Goal: Task Accomplishment & Management: Complete application form

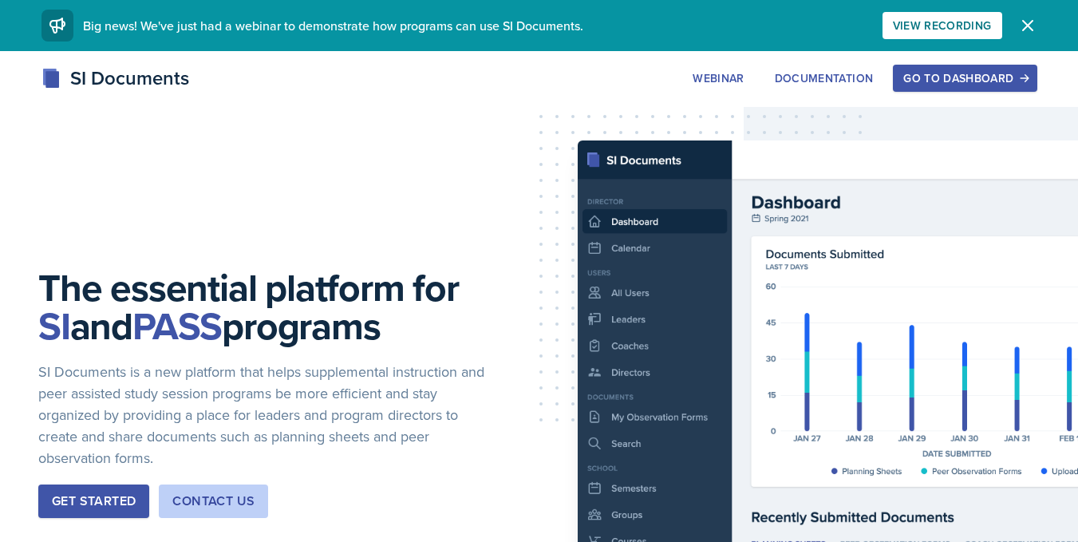
click at [950, 76] on div "Go to Dashboard" at bounding box center [964, 78] width 123 height 13
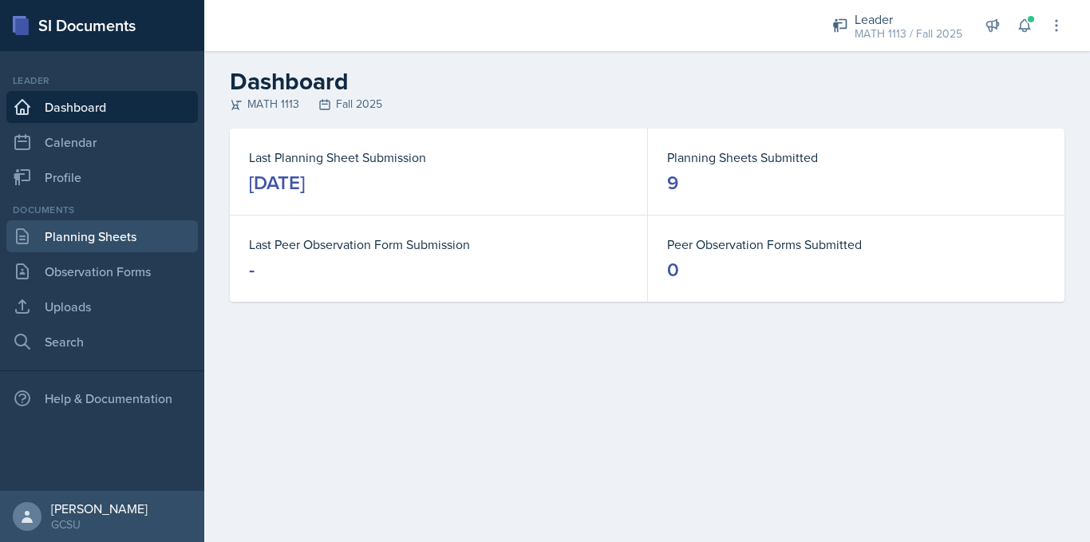
click at [87, 246] on link "Planning Sheets" at bounding box center [102, 236] width 192 height 32
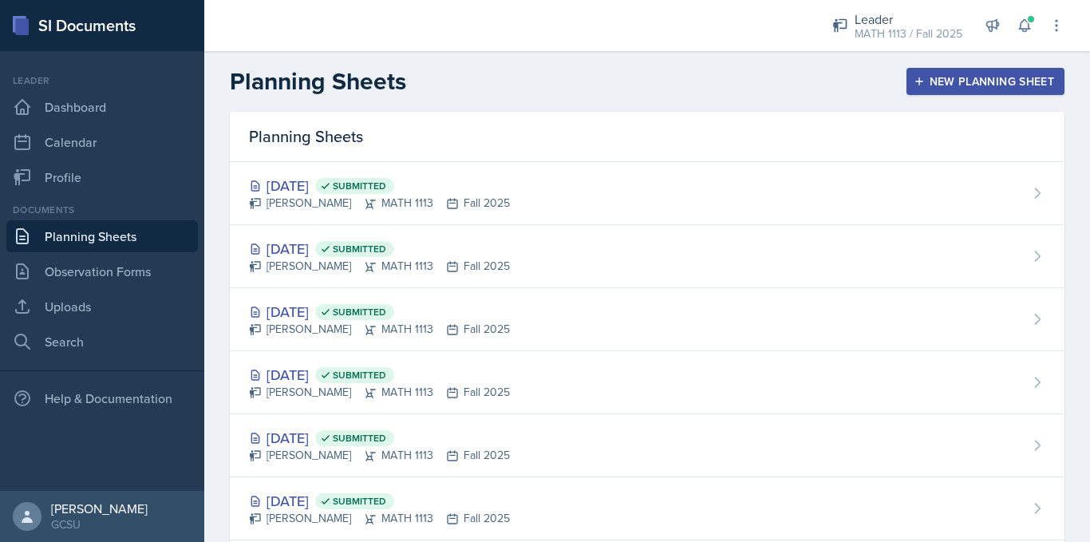
click at [955, 77] on div "New Planning Sheet" at bounding box center [985, 81] width 137 height 13
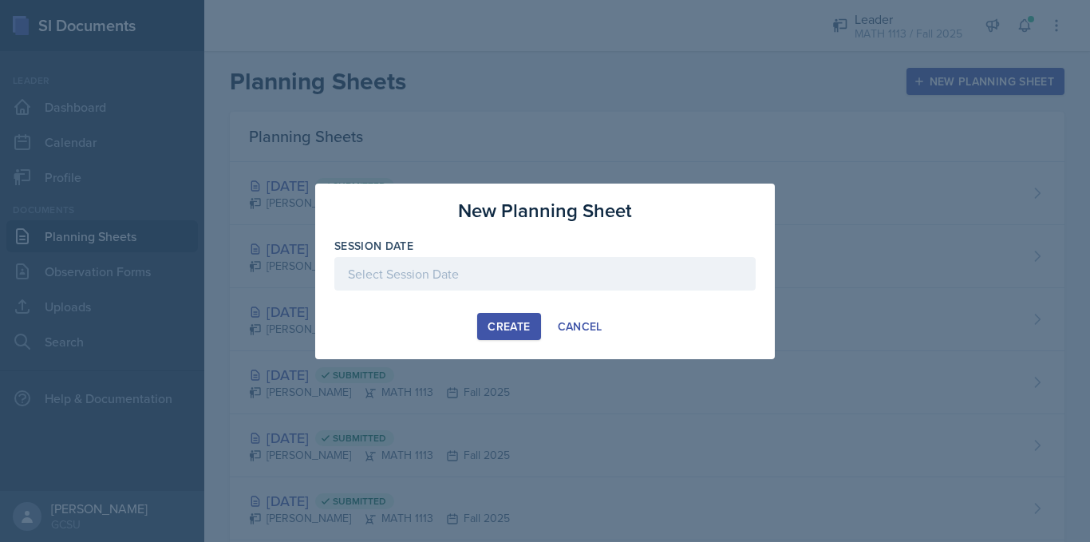
click at [529, 275] on div at bounding box center [544, 274] width 421 height 34
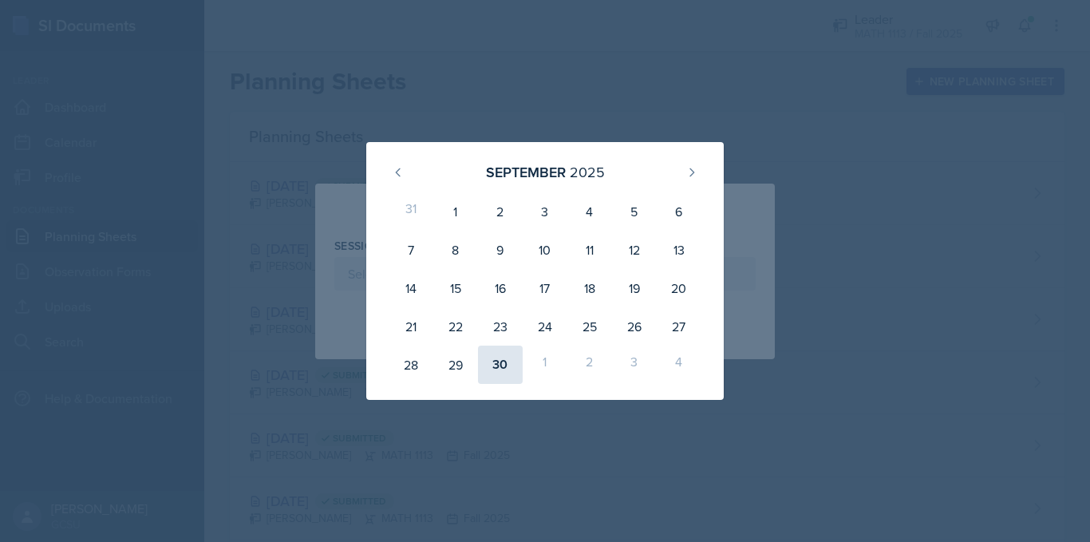
click at [500, 370] on div "30" at bounding box center [500, 365] width 45 height 38
type input "[DATE]"
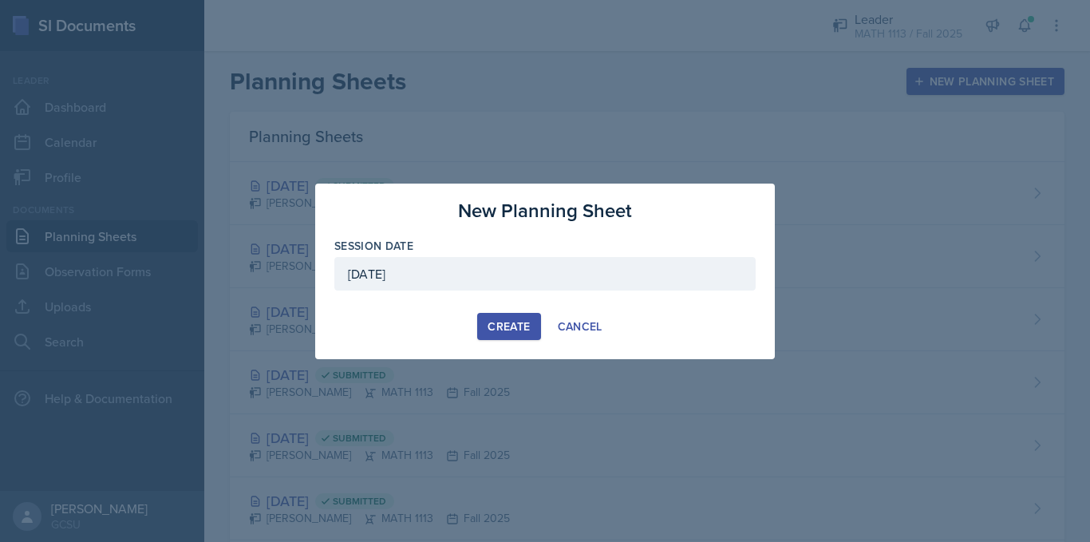
click at [502, 326] on div "Create" at bounding box center [509, 326] width 42 height 13
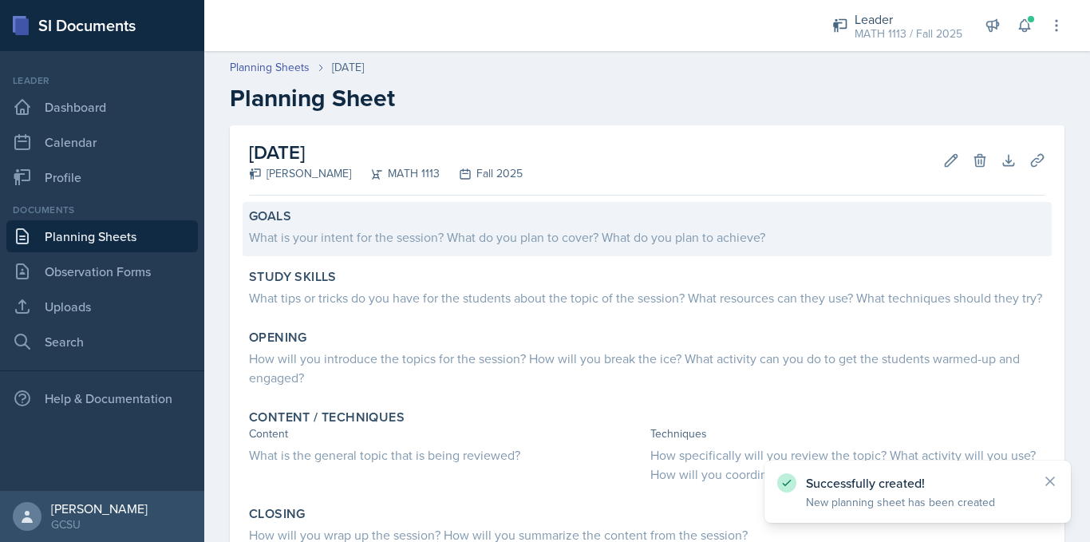
click at [538, 234] on div "What is your intent for the session? What do you plan to cover? What do you pla…" at bounding box center [647, 236] width 797 height 19
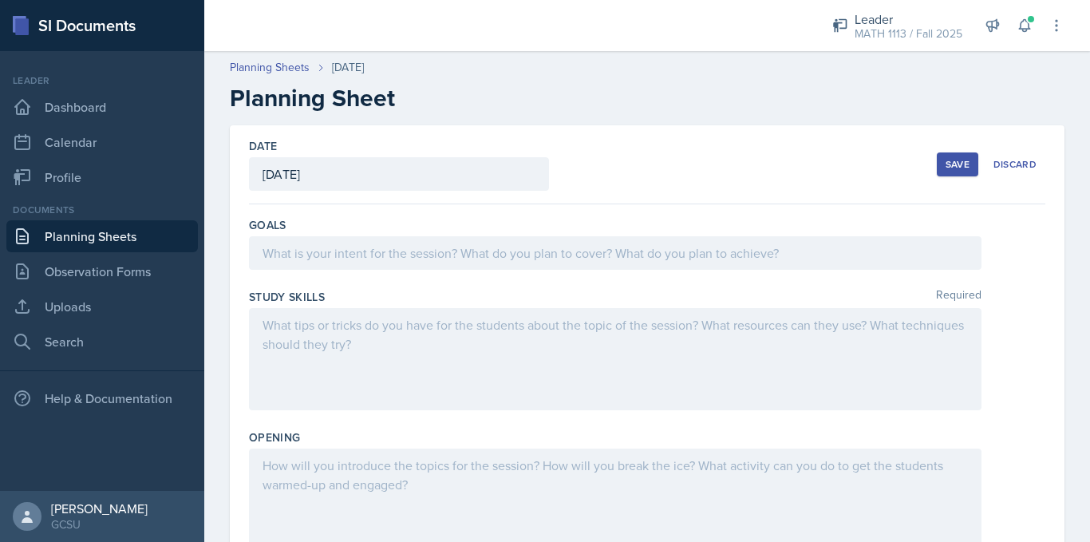
click at [551, 254] on div at bounding box center [615, 253] width 733 height 34
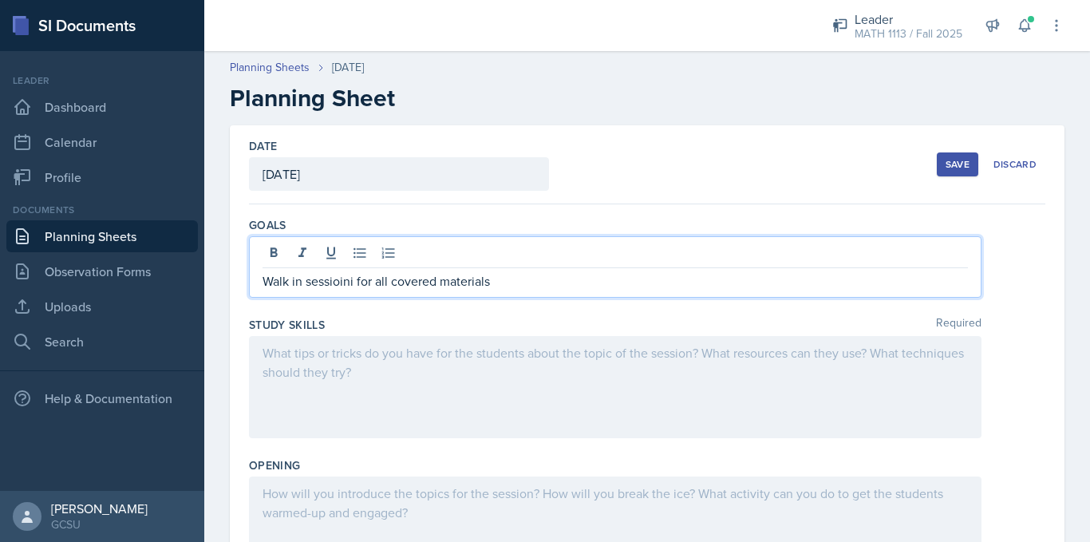
click at [342, 286] on p "Walk in sessioini for all covered materials" at bounding box center [616, 280] width 706 height 19
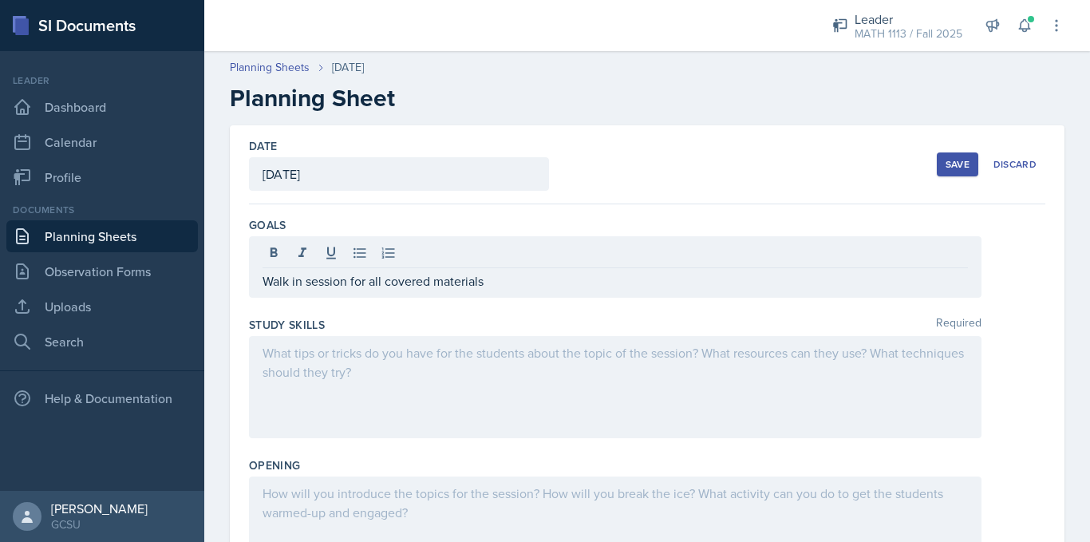
click at [434, 377] on div at bounding box center [615, 387] width 733 height 102
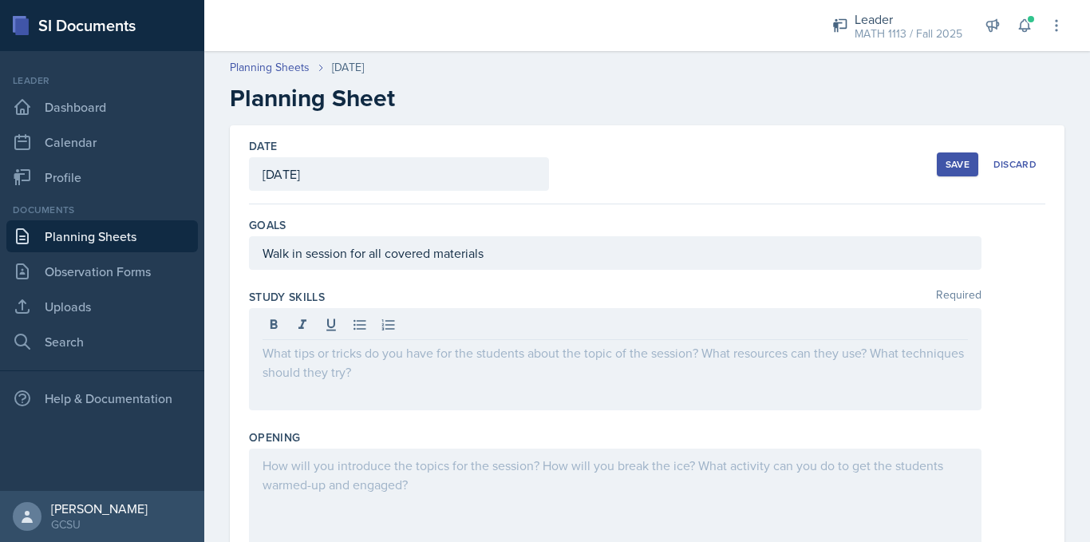
click at [947, 167] on div "Save" at bounding box center [958, 164] width 24 height 13
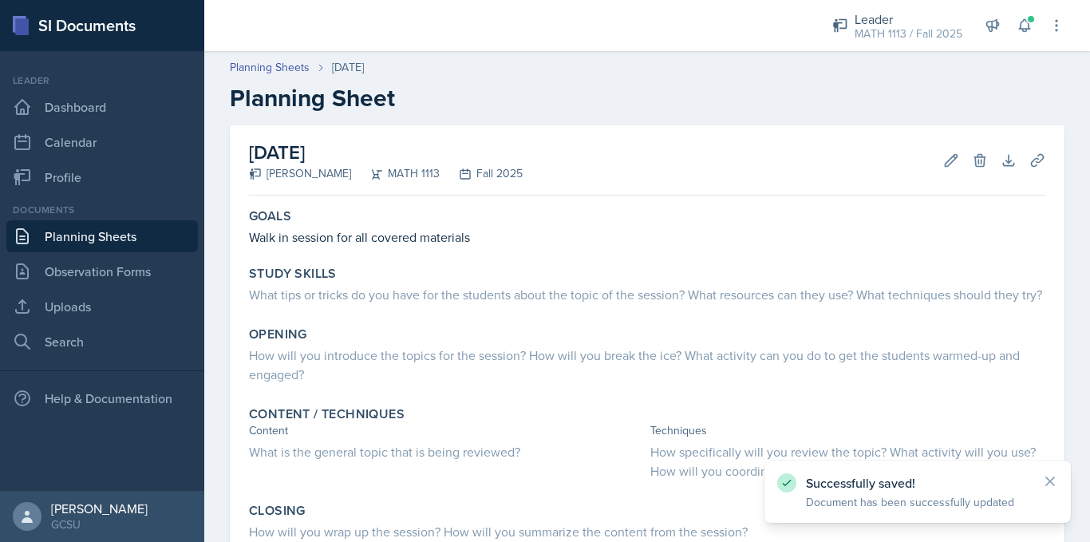
click at [89, 235] on link "Planning Sheets" at bounding box center [102, 236] width 192 height 32
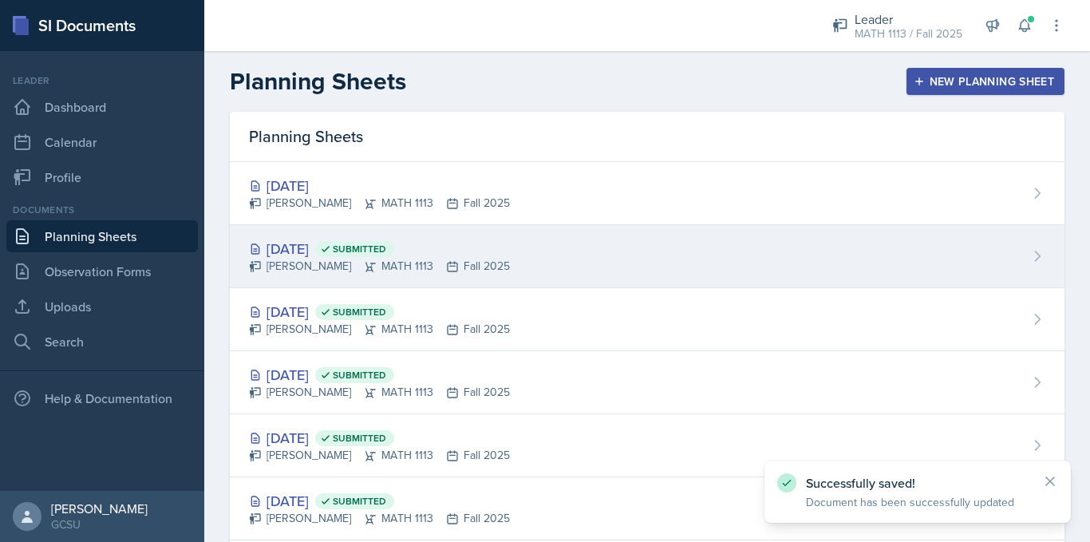
click at [325, 243] on div "[DATE] Submitted" at bounding box center [379, 249] width 261 height 22
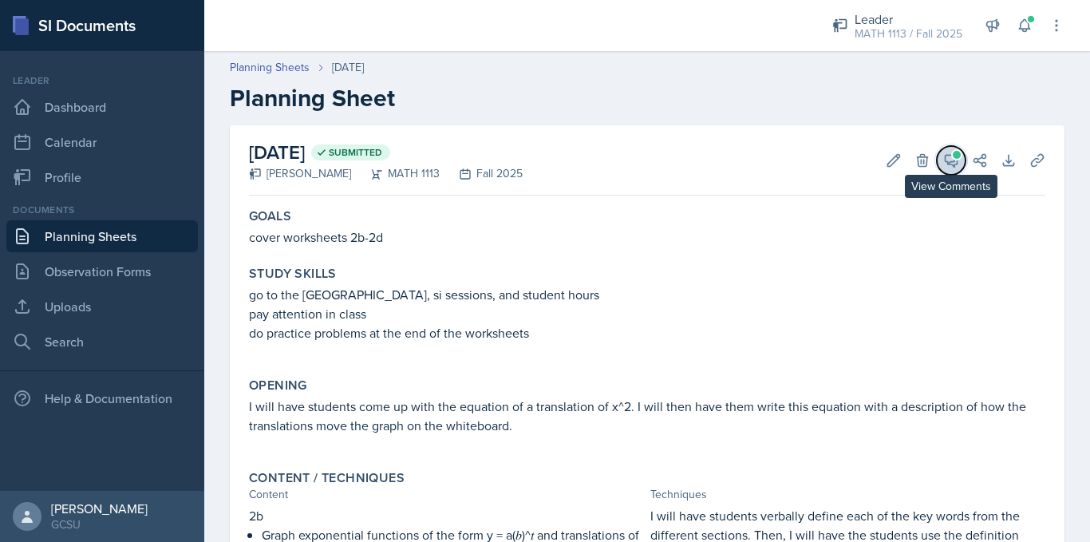
click at [940, 151] on button "View Comments" at bounding box center [951, 160] width 29 height 29
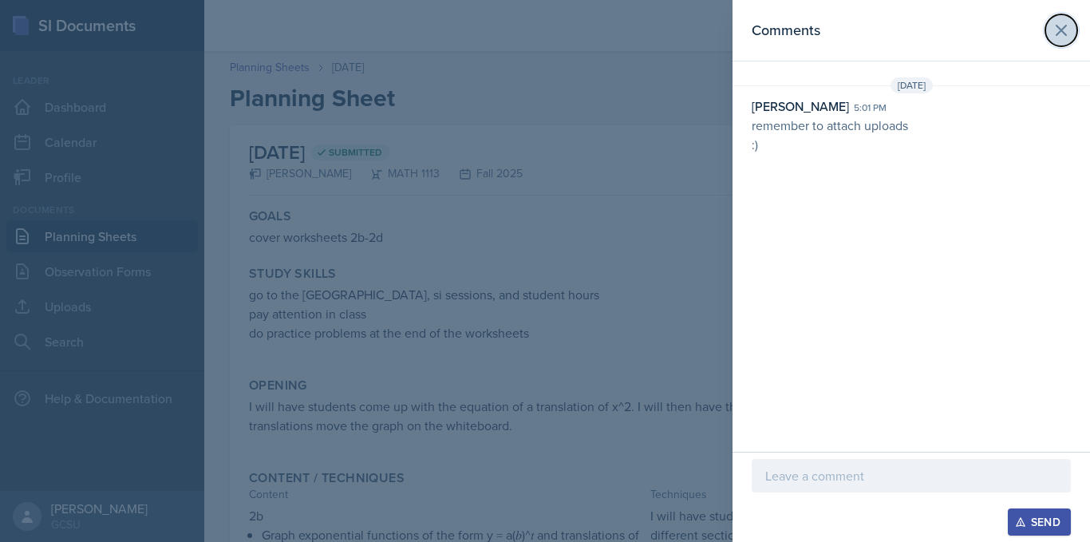
click at [1065, 32] on icon at bounding box center [1061, 30] width 19 height 19
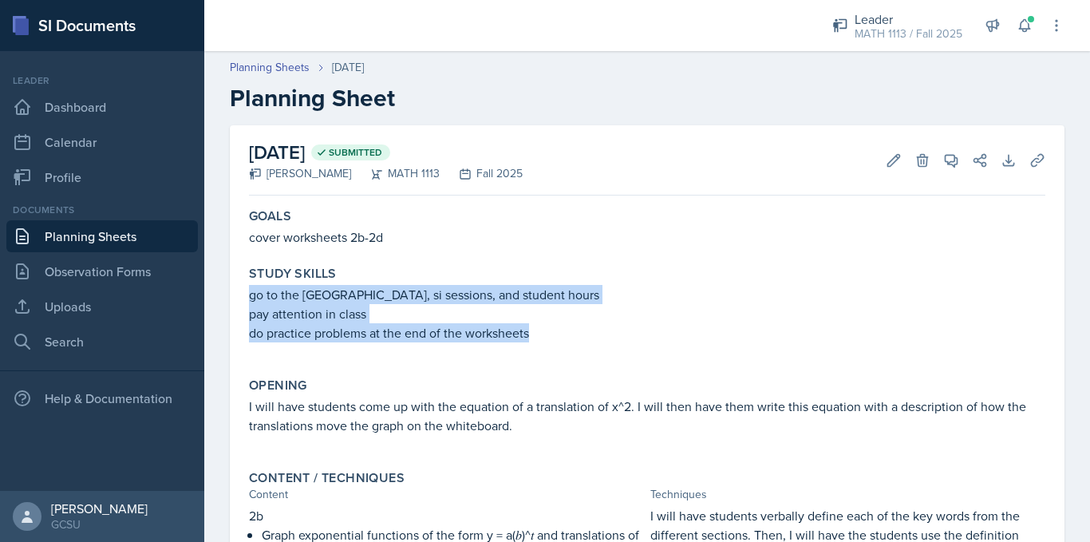
drag, startPoint x: 251, startPoint y: 289, endPoint x: 529, endPoint y: 335, distance: 281.6
click at [529, 335] on div "go to the [GEOGRAPHIC_DATA], si sessions, and student hours pay attention in cl…" at bounding box center [647, 321] width 797 height 73
copy div "go to the [GEOGRAPHIC_DATA], si sessions, and student hours pay attention in cl…"
click at [72, 237] on link "Planning Sheets" at bounding box center [102, 236] width 192 height 32
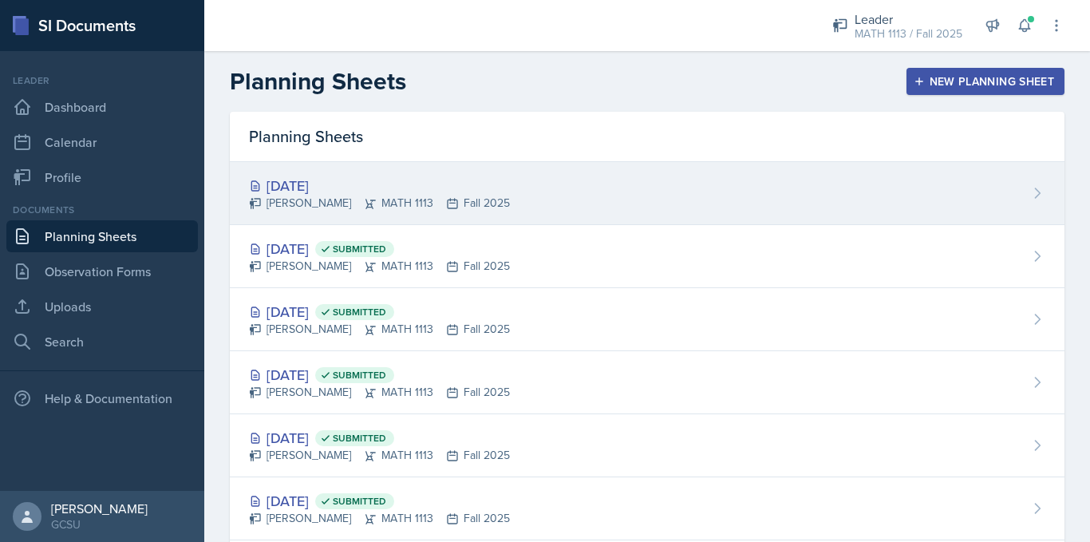
click at [468, 174] on div "[DATE] [PERSON_NAME] MATH 1113 Fall 2025" at bounding box center [647, 193] width 835 height 63
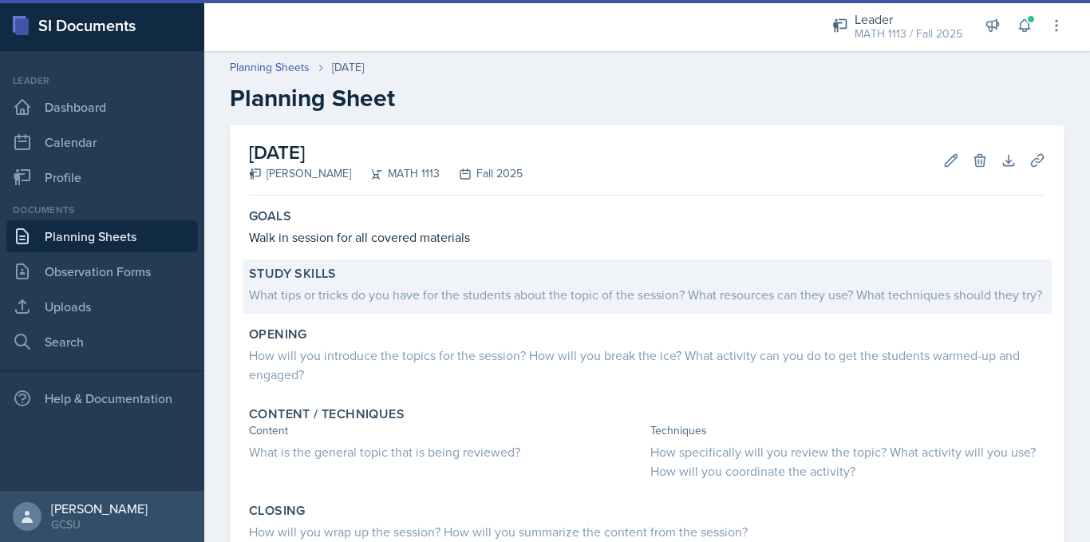
click at [459, 294] on div "What tips or tricks do you have for the students about the topic of the session…" at bounding box center [647, 294] width 797 height 19
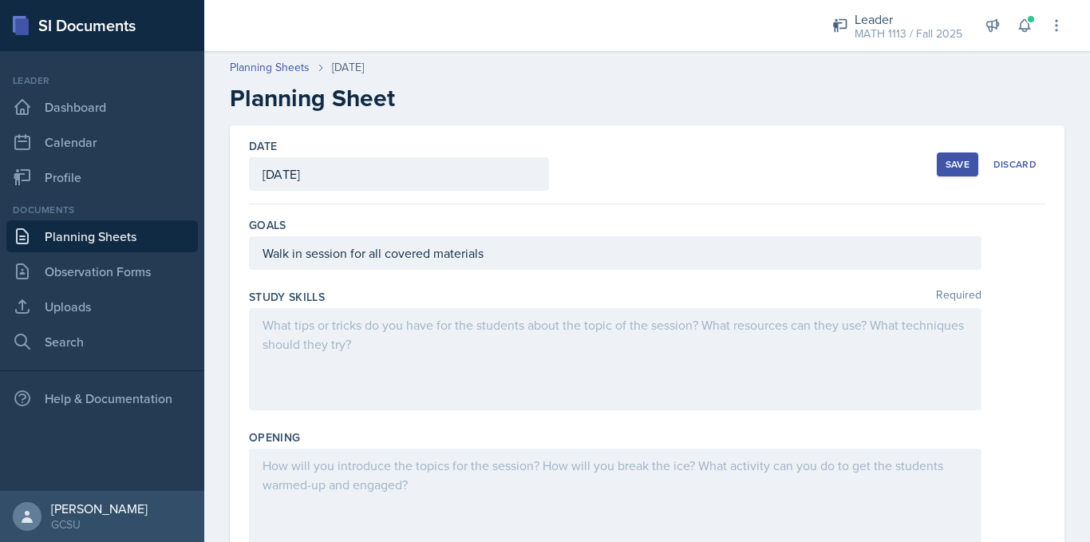
click at [449, 346] on div at bounding box center [615, 359] width 733 height 102
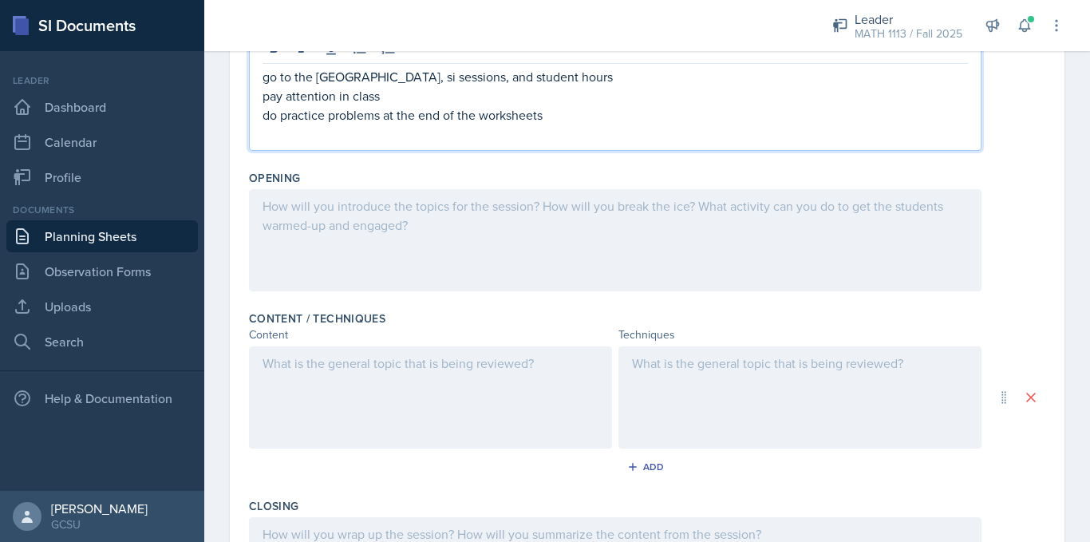
click at [416, 241] on div at bounding box center [615, 240] width 733 height 102
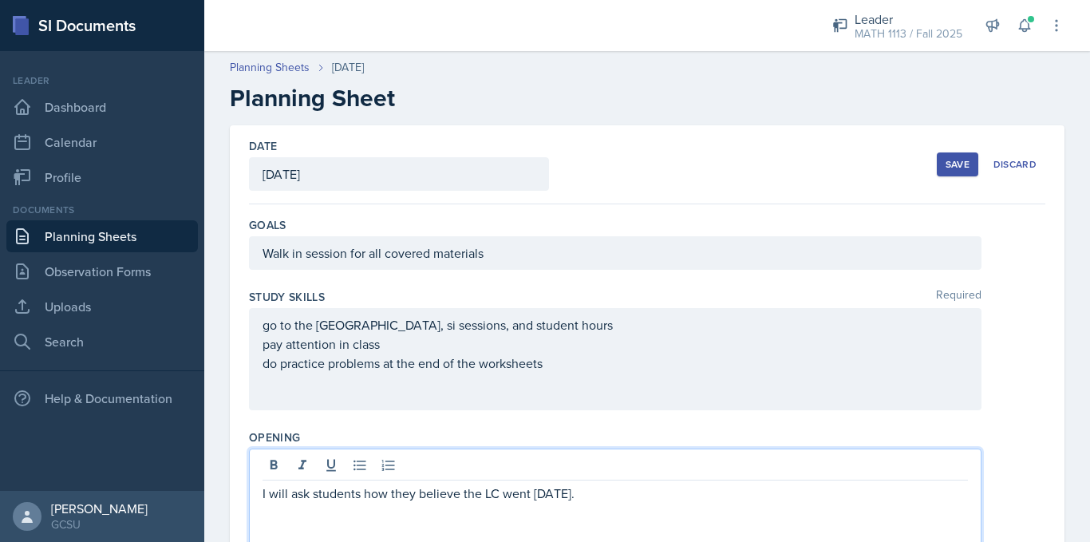
click at [937, 172] on button "Save" at bounding box center [958, 164] width 42 height 24
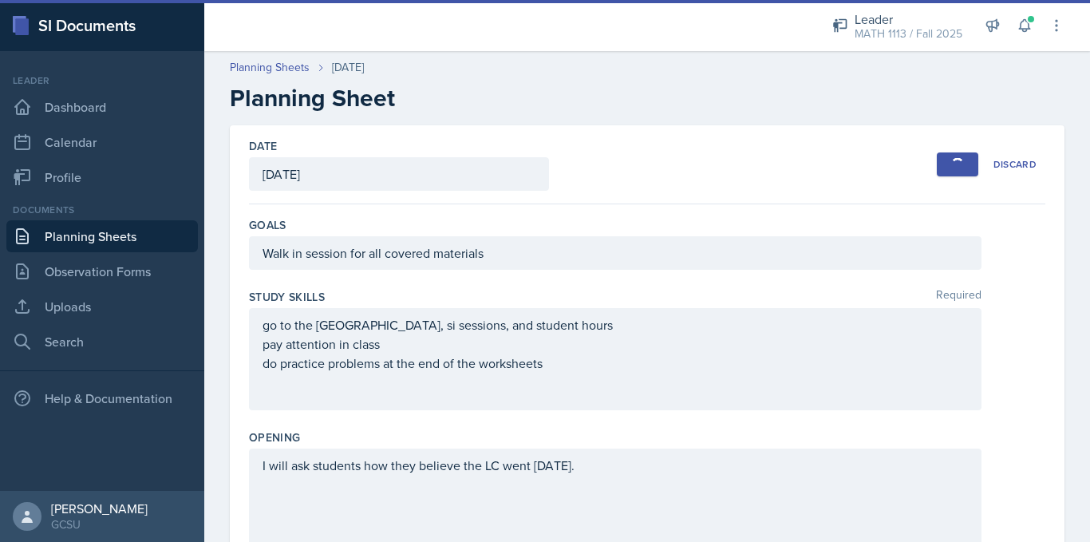
click at [142, 230] on link "Planning Sheets" at bounding box center [102, 236] width 192 height 32
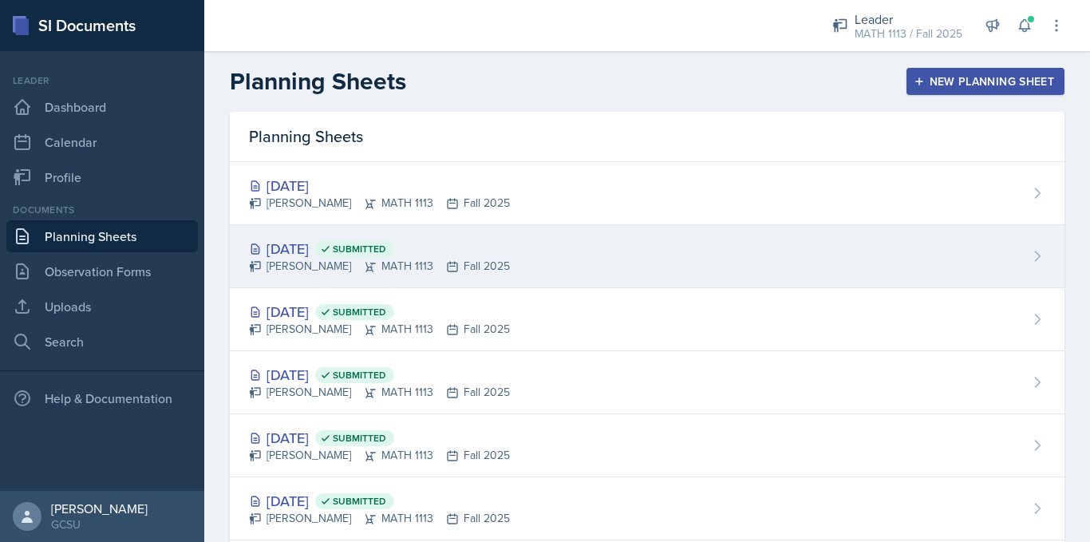
click at [358, 259] on div "[PERSON_NAME] MATH 1113 Fall 2025" at bounding box center [379, 266] width 261 height 17
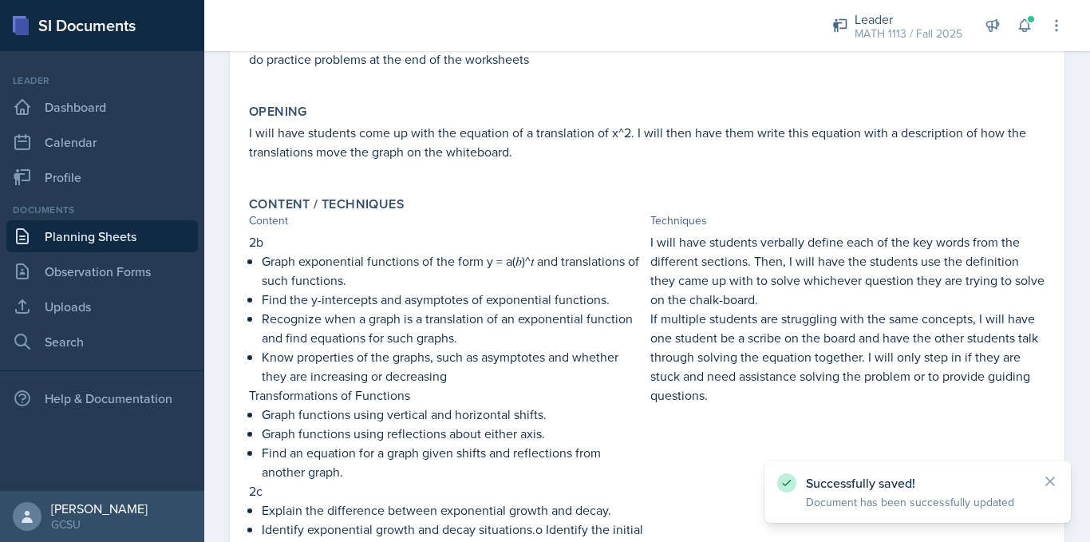
scroll to position [275, 0]
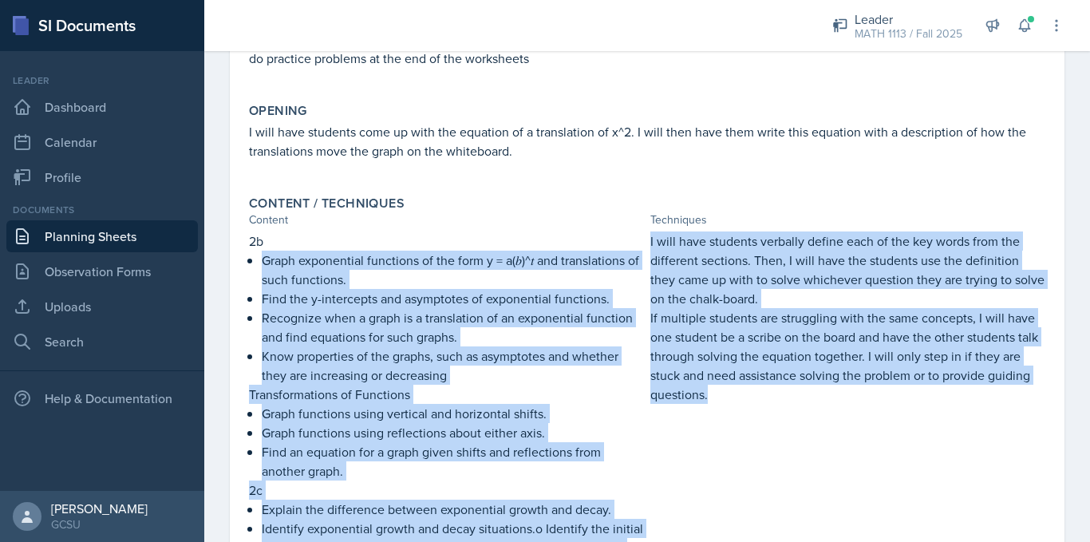
drag, startPoint x: 639, startPoint y: 236, endPoint x: 824, endPoint y: 446, distance: 279.4
click at [824, 446] on div "2b Graph exponential functions of the form y = a(𝑏)^𝑡 and translations of such …" at bounding box center [647, 536] width 797 height 610
click at [824, 446] on div "I will have students verbally define each of the key words from the different s…" at bounding box center [847, 536] width 395 height 610
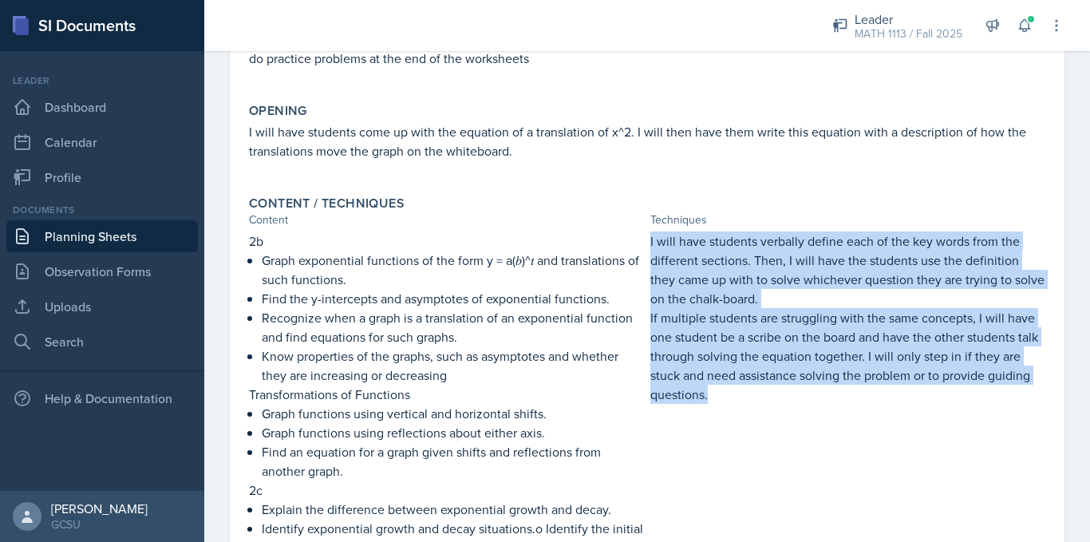
drag, startPoint x: 642, startPoint y: 235, endPoint x: 801, endPoint y: 417, distance: 241.5
click at [801, 417] on div "2b Graph exponential functions of the form y = a(𝑏)^𝑡 and translations of such …" at bounding box center [647, 536] width 797 height 610
copy div "I will have students verbally define each of the key words from the different s…"
click at [75, 229] on link "Planning Sheets" at bounding box center [102, 236] width 192 height 32
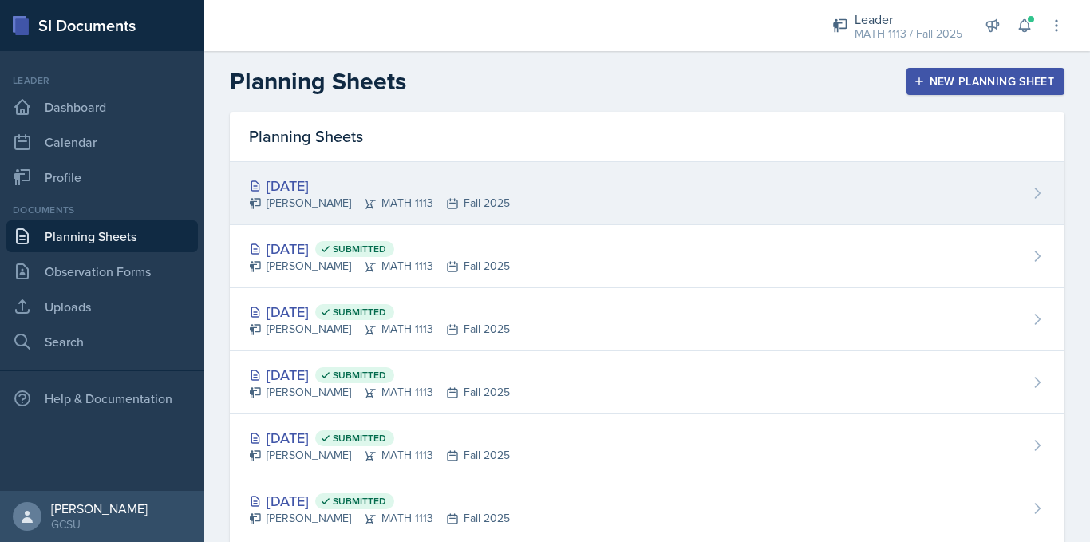
click at [433, 182] on div "[DATE]" at bounding box center [379, 186] width 261 height 22
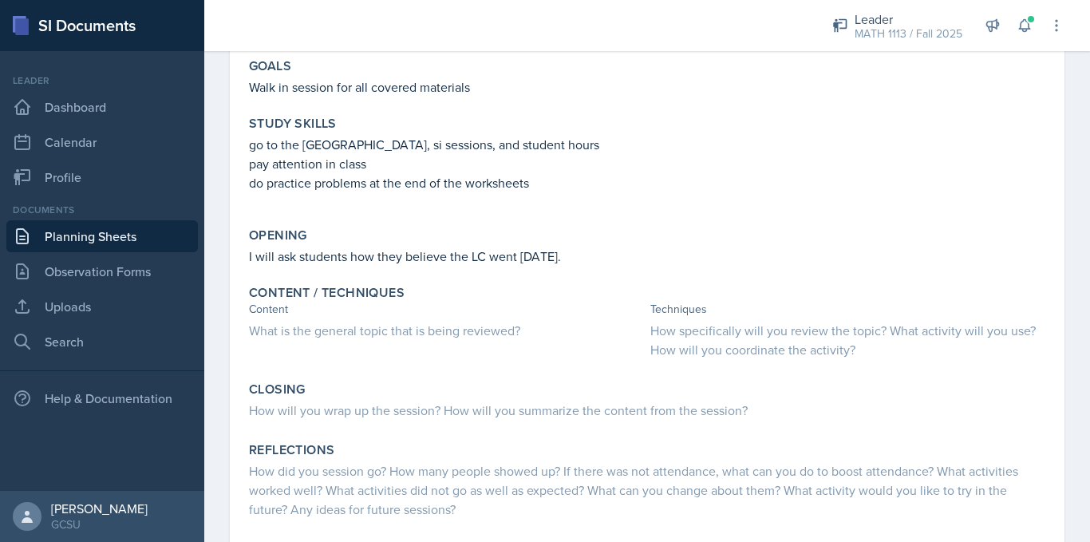
scroll to position [152, 0]
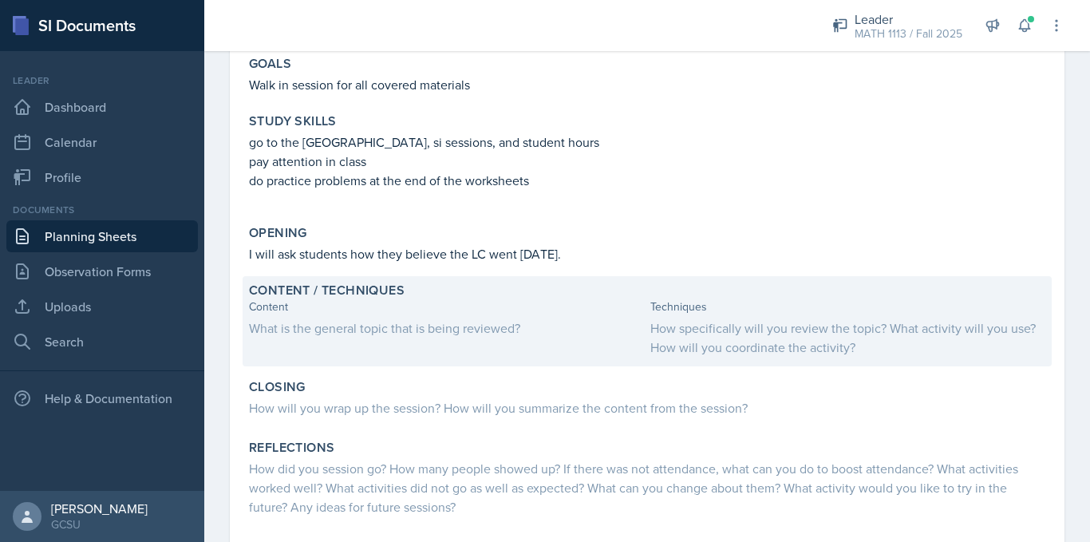
click at [758, 338] on div "How specifically will you review the topic? What activity will you use? How wil…" at bounding box center [847, 337] width 395 height 38
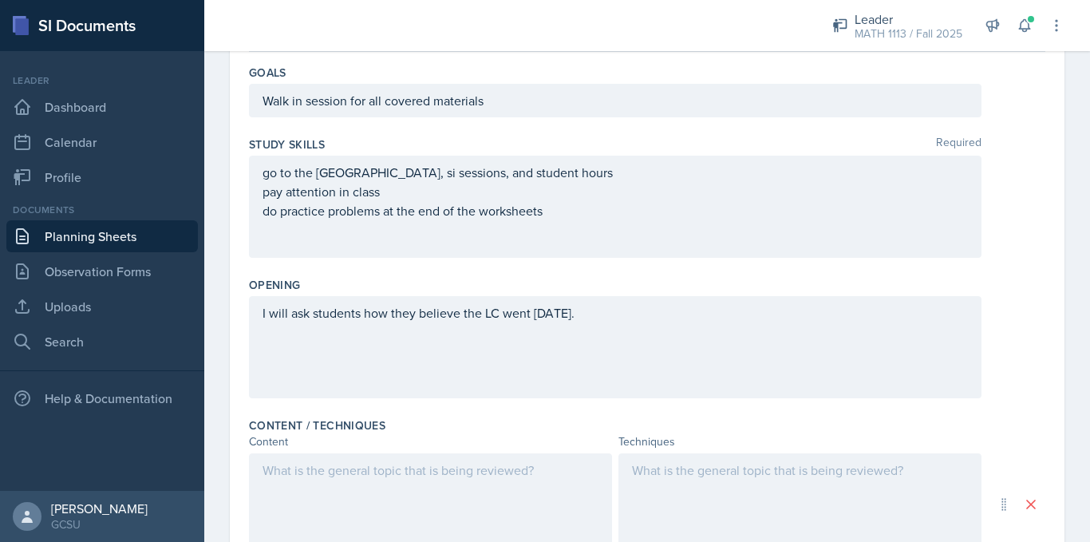
click at [707, 486] on div at bounding box center [800, 504] width 363 height 102
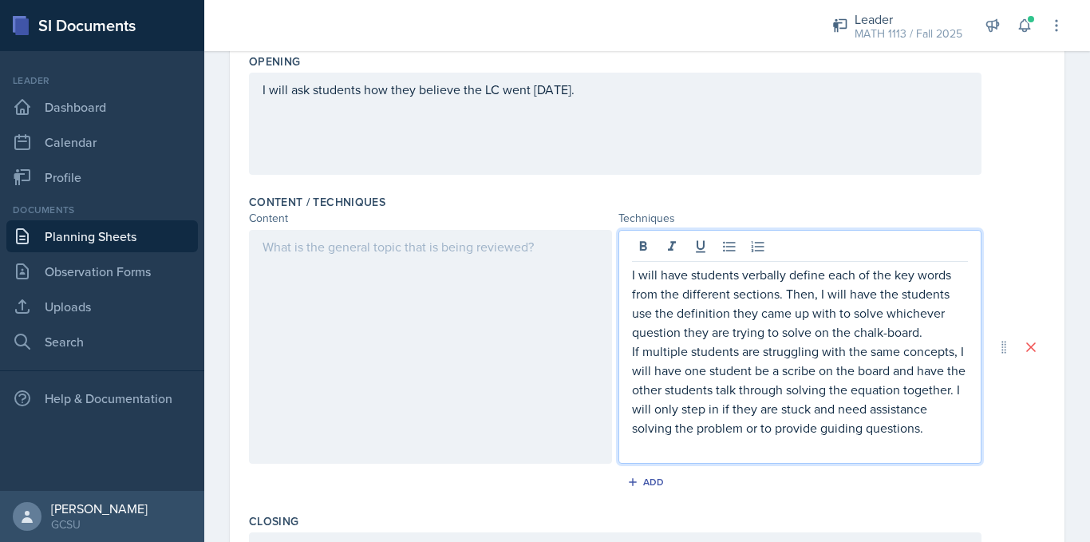
click at [435, 344] on div at bounding box center [430, 347] width 363 height 234
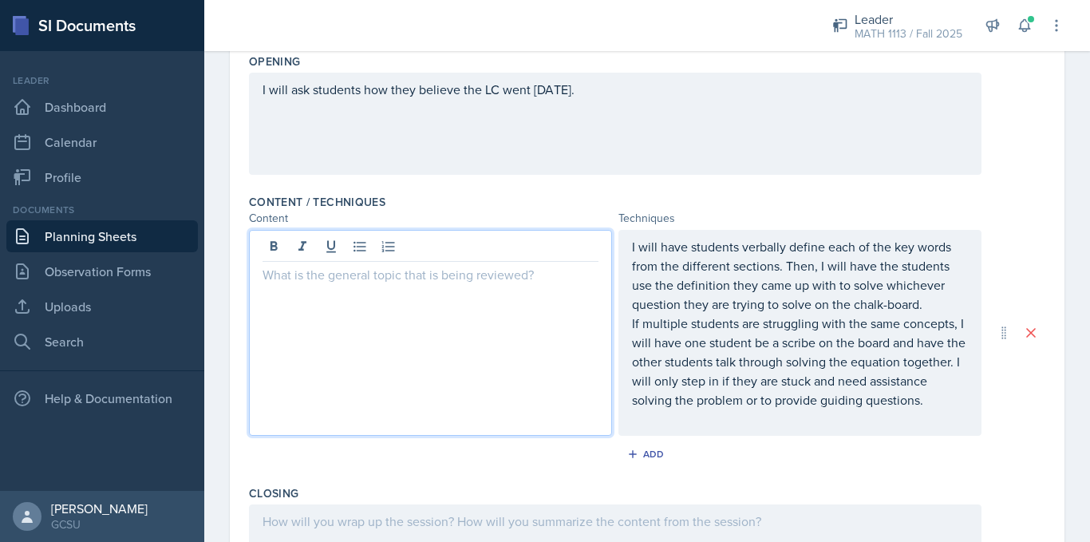
scroll to position [404, 0]
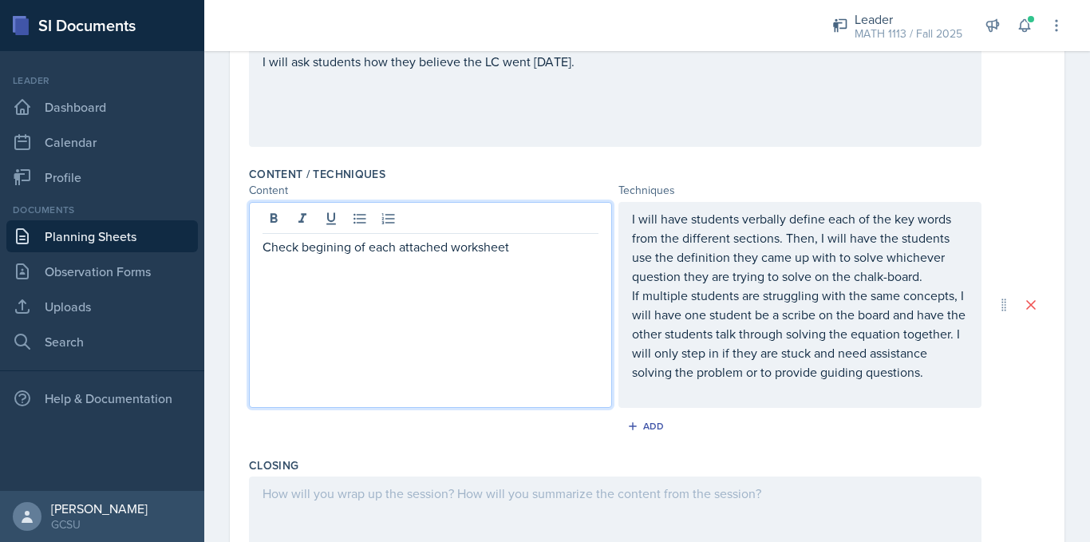
click at [332, 247] on p "Check begining of each attached worksheet" at bounding box center [431, 246] width 336 height 19
click at [328, 249] on p "Check begining of each attached worksheet" at bounding box center [431, 246] width 336 height 19
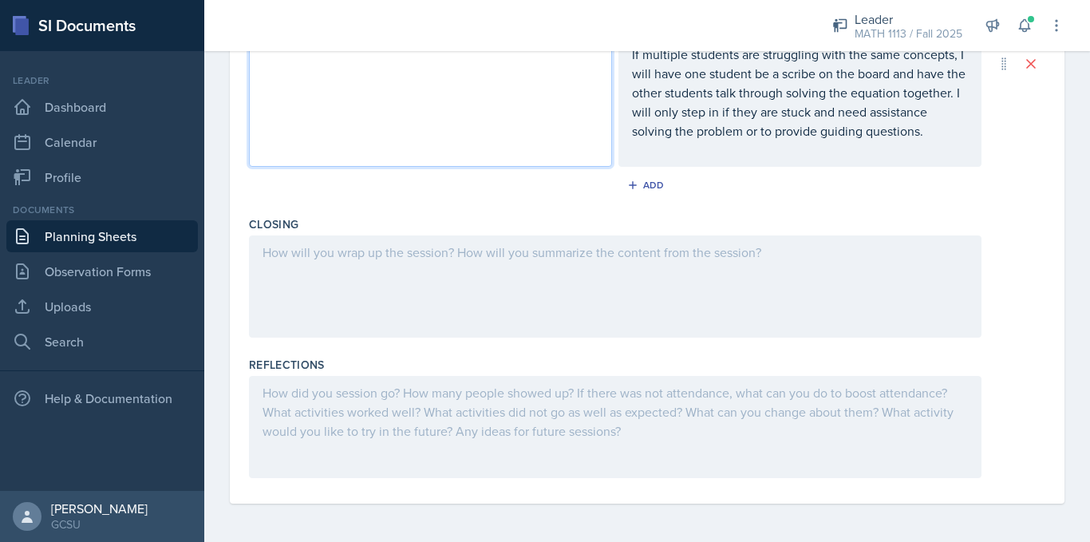
scroll to position [664, 0]
click at [527, 266] on div at bounding box center [615, 286] width 733 height 102
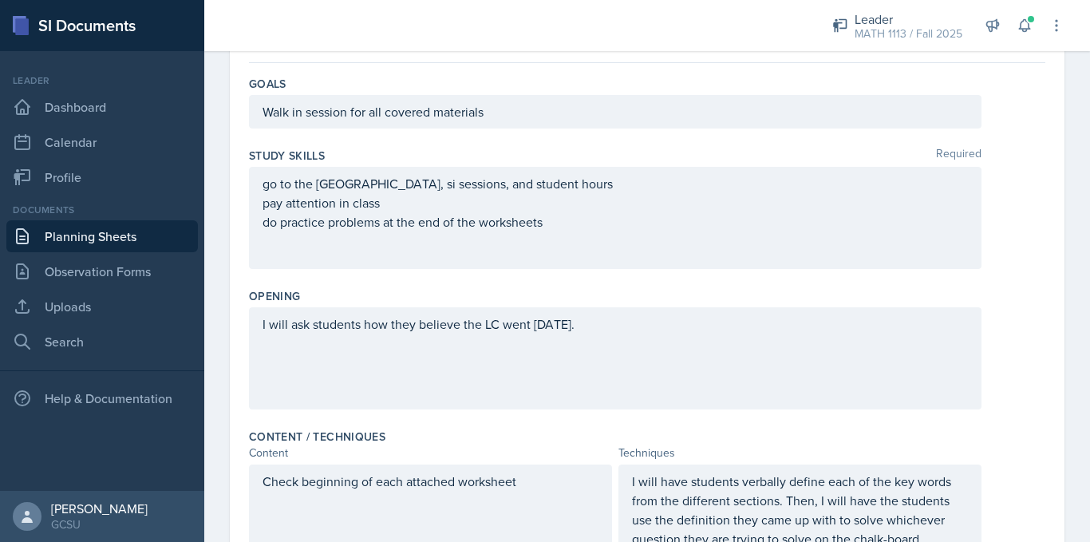
scroll to position [0, 0]
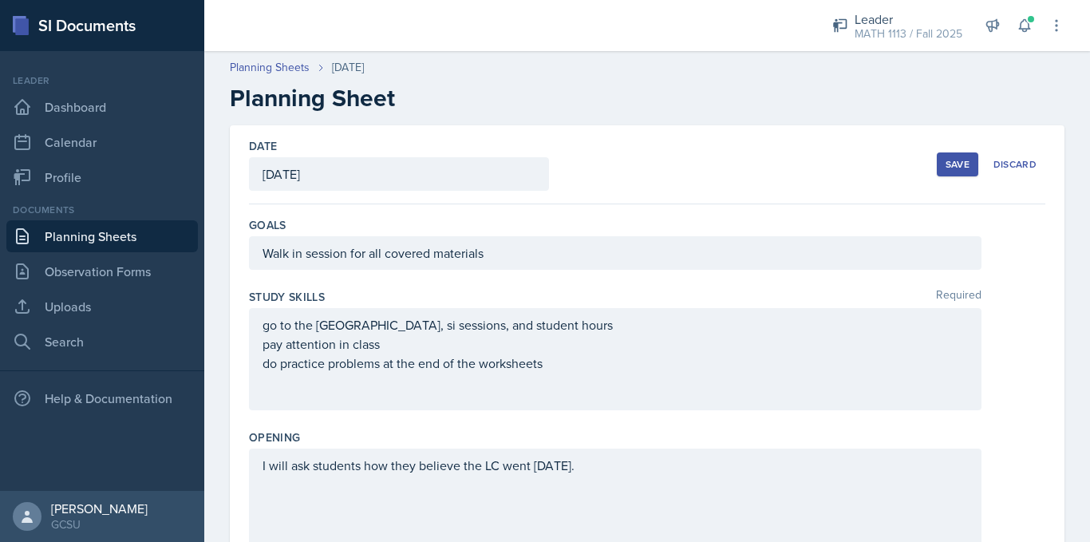
click at [946, 164] on div "Save" at bounding box center [958, 164] width 24 height 13
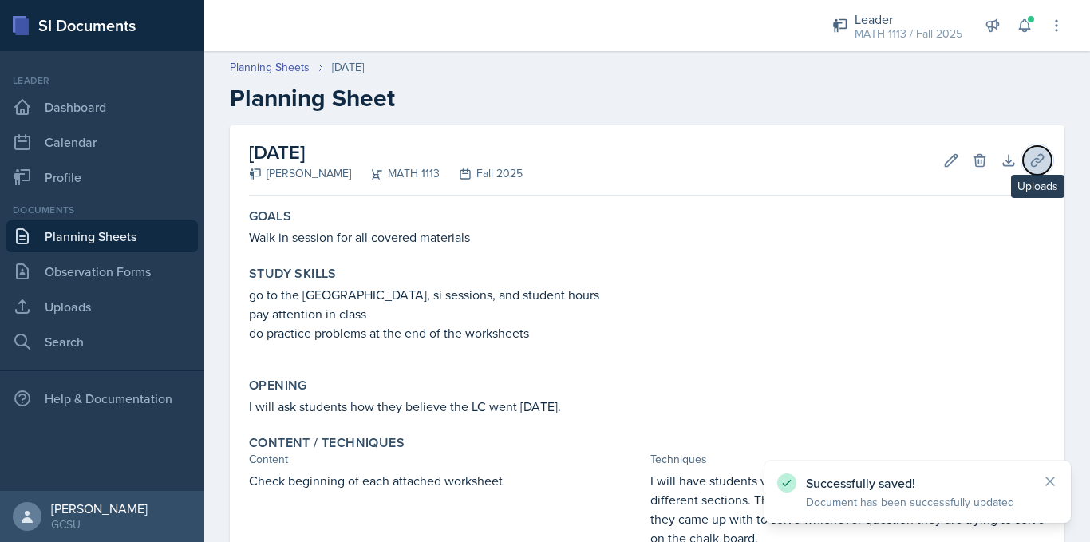
click at [1031, 155] on icon at bounding box center [1037, 160] width 12 height 12
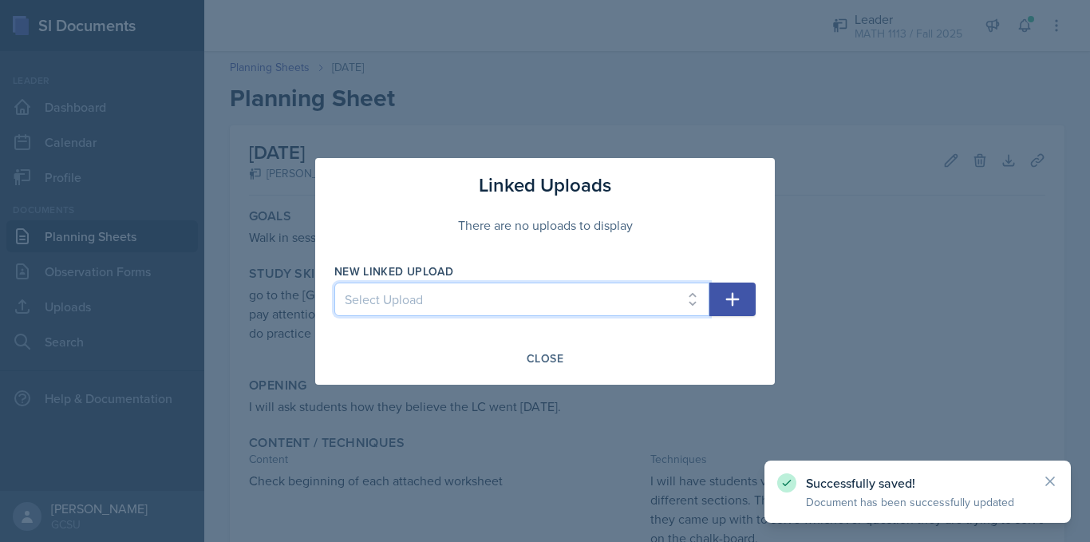
click at [440, 302] on select "Select Upload Worksheet 0 Solutions Worksheet 1a Solutions Worksheet 1b solutio…" at bounding box center [521, 300] width 375 height 34
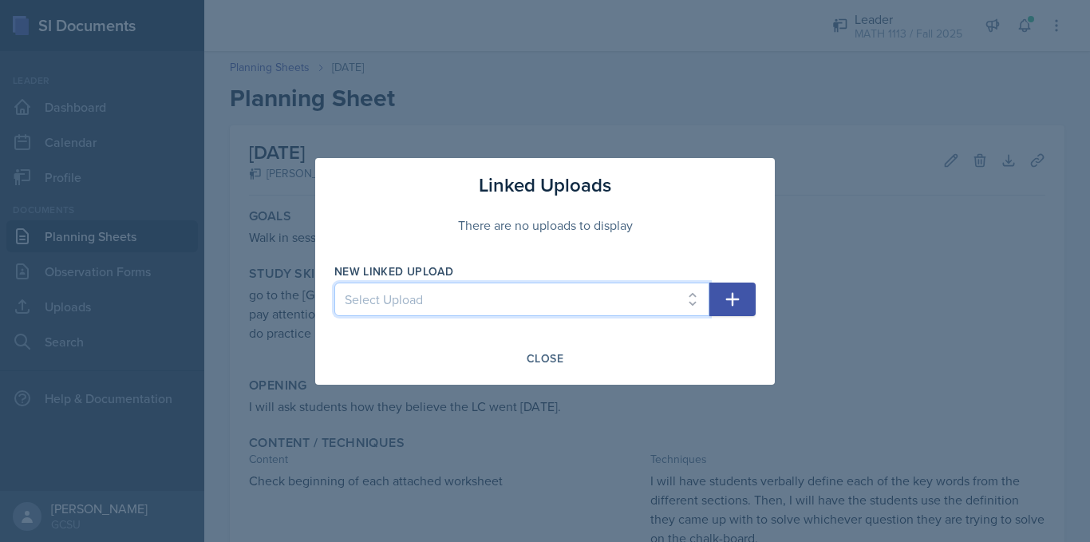
select select "9fb09183-dcf9-433a-a25c-f933b1e24f76"
click at [334, 283] on select "Select Upload Worksheet 0 Solutions Worksheet 1a Solutions Worksheet 1b solutio…" at bounding box center [521, 300] width 375 height 34
click at [724, 296] on icon "button" at bounding box center [732, 299] width 19 height 19
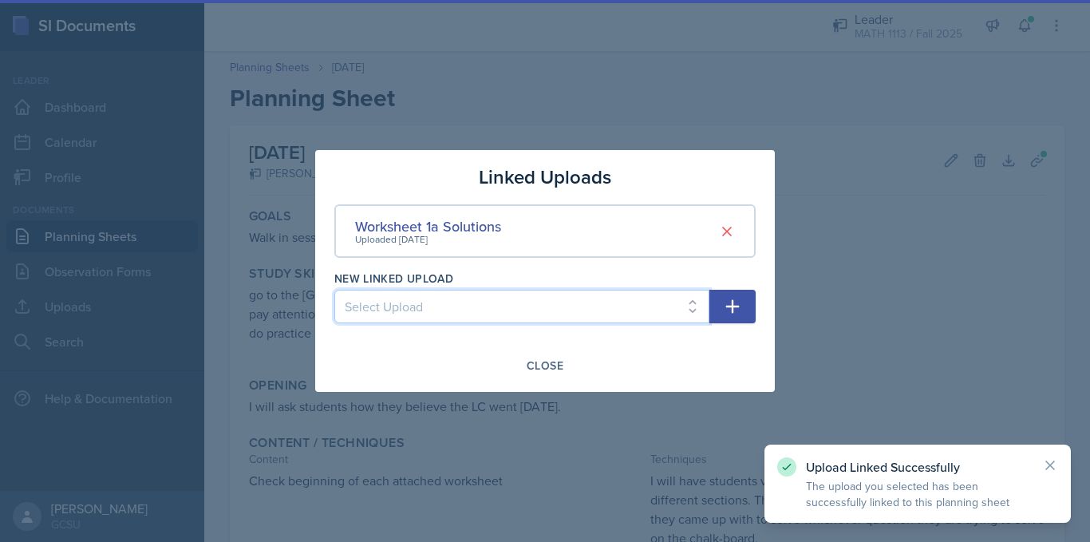
click at [525, 298] on select "Select Upload Worksheet 0 Solutions Worksheet 1b solutions Worksheet 1c Solutio…" at bounding box center [521, 307] width 375 height 34
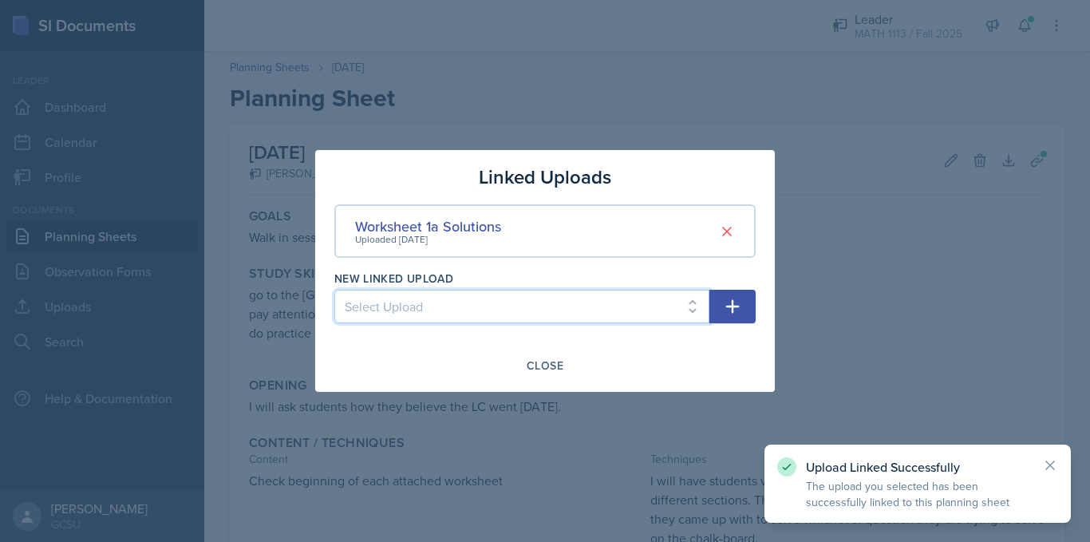
select select "6336f29e-1e60-4d7b-bb01-870fd4018f25"
click at [334, 290] on select "Select Upload Worksheet 0 Solutions Worksheet 1b solutions Worksheet 1c Solutio…" at bounding box center [521, 307] width 375 height 34
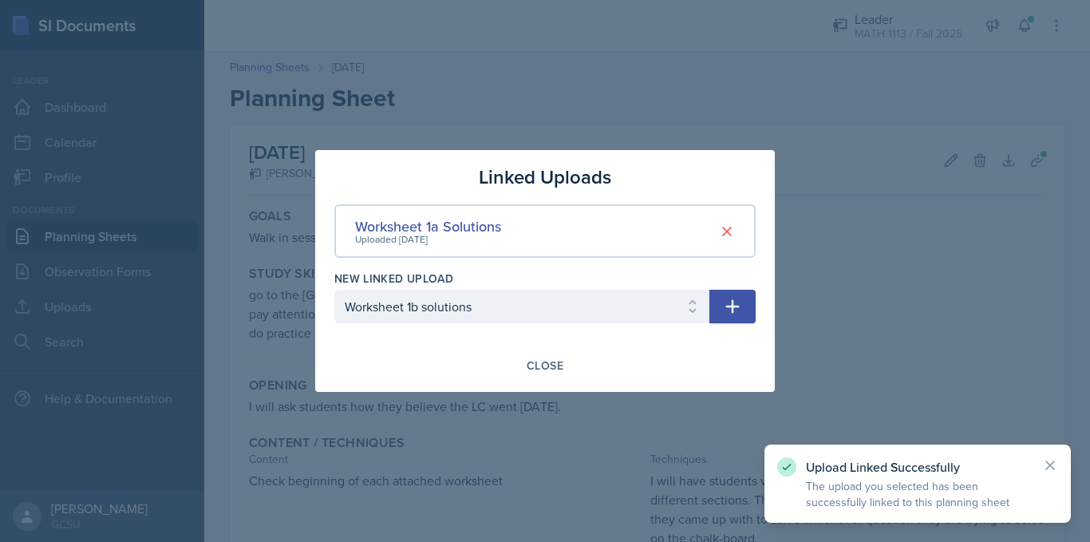
click at [750, 306] on button "button" at bounding box center [733, 307] width 46 height 34
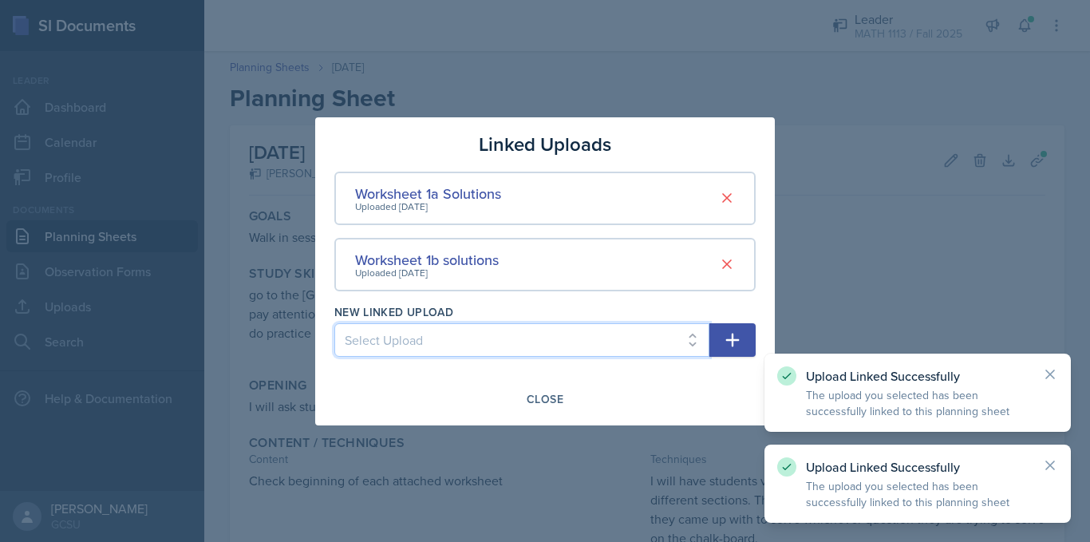
click at [542, 329] on select "Select Upload Worksheet 0 Solutions Worksheet 1c Solutions Worksheet 1d Solutio…" at bounding box center [521, 340] width 375 height 34
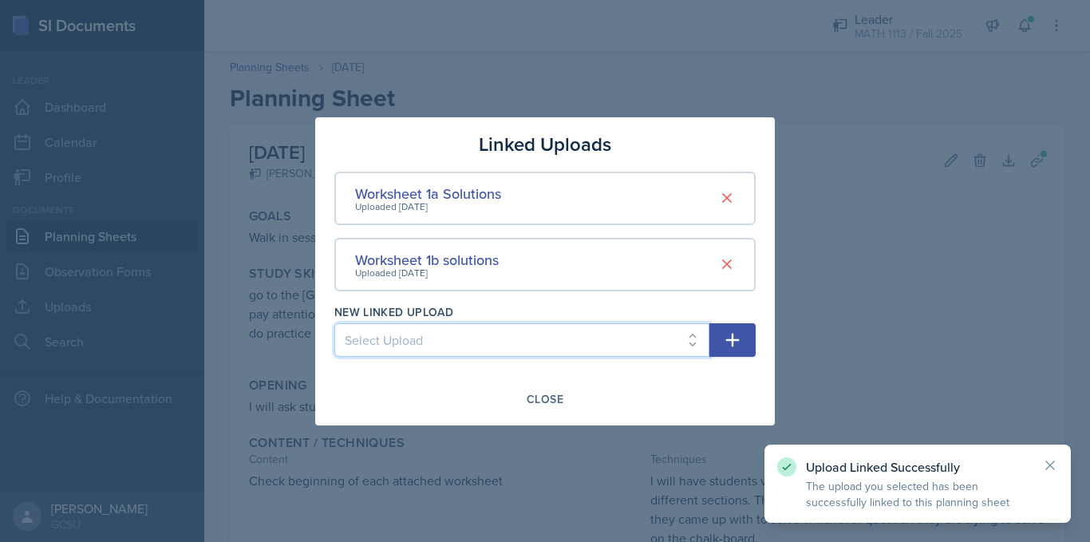
select select "d9744d76-8238-4c06-bfc3-c70099e95b8b"
click at [334, 323] on select "Select Upload Worksheet 0 Solutions Worksheet 1c Solutions Worksheet 1d Solutio…" at bounding box center [521, 340] width 375 height 34
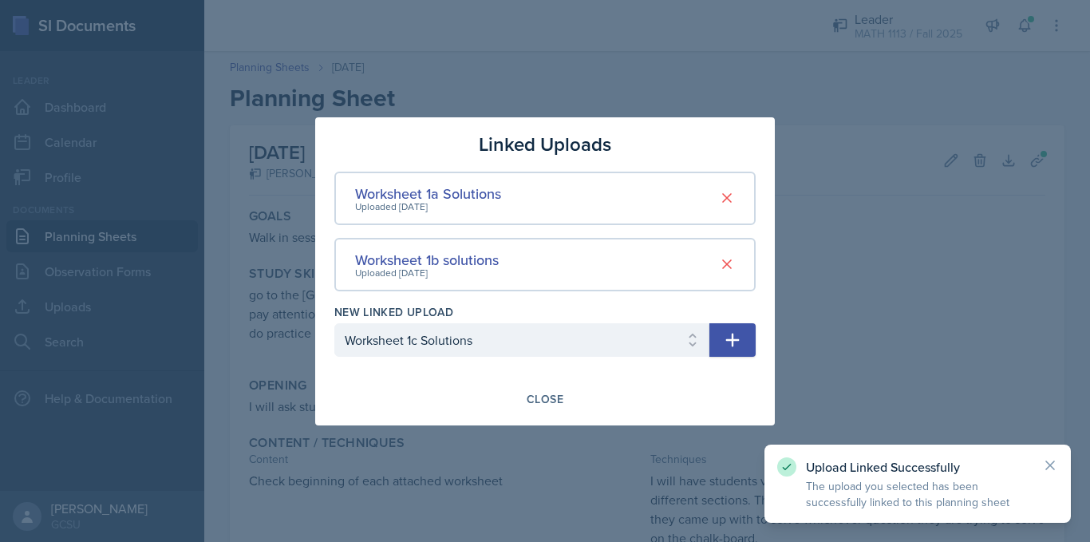
click at [727, 341] on icon "button" at bounding box center [732, 339] width 19 height 19
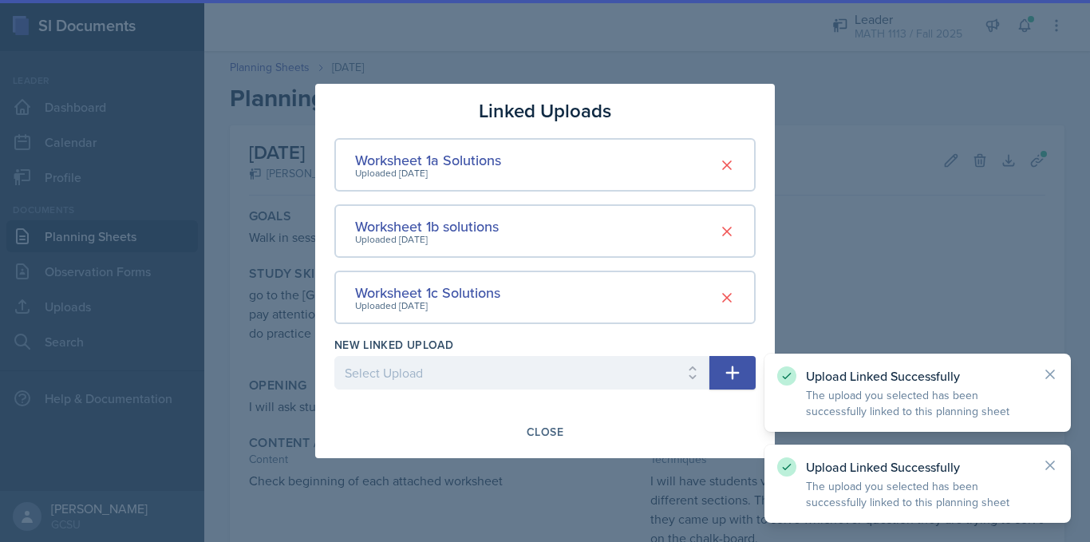
click at [629, 343] on div "New Linked Upload" at bounding box center [521, 345] width 375 height 16
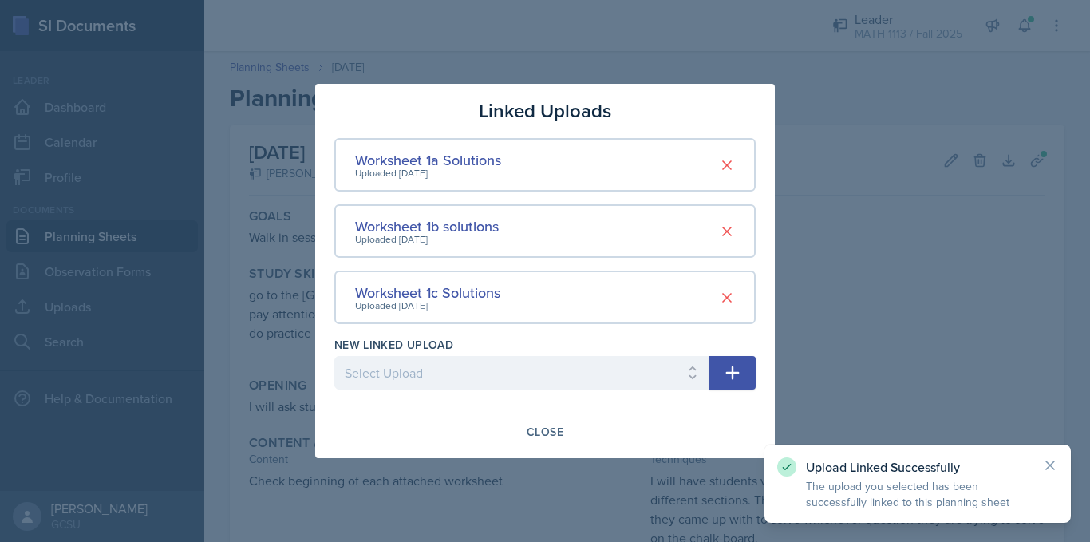
click at [622, 353] on div "New Linked Upload Select Upload Worksheet 0 Solutions Worksheet 1d Solutions LC…" at bounding box center [521, 371] width 375 height 69
click at [595, 378] on select "Select Upload Worksheet 0 Solutions Worksheet 1d Solutions LC1 Study Guide Fall…" at bounding box center [521, 373] width 375 height 34
select select "32a81f6f-d4f5-4c18-a78a-2d64a90ccb49"
click at [334, 356] on select "Select Upload Worksheet 0 Solutions Worksheet 1d Solutions LC1 Study Guide Fall…" at bounding box center [521, 373] width 375 height 34
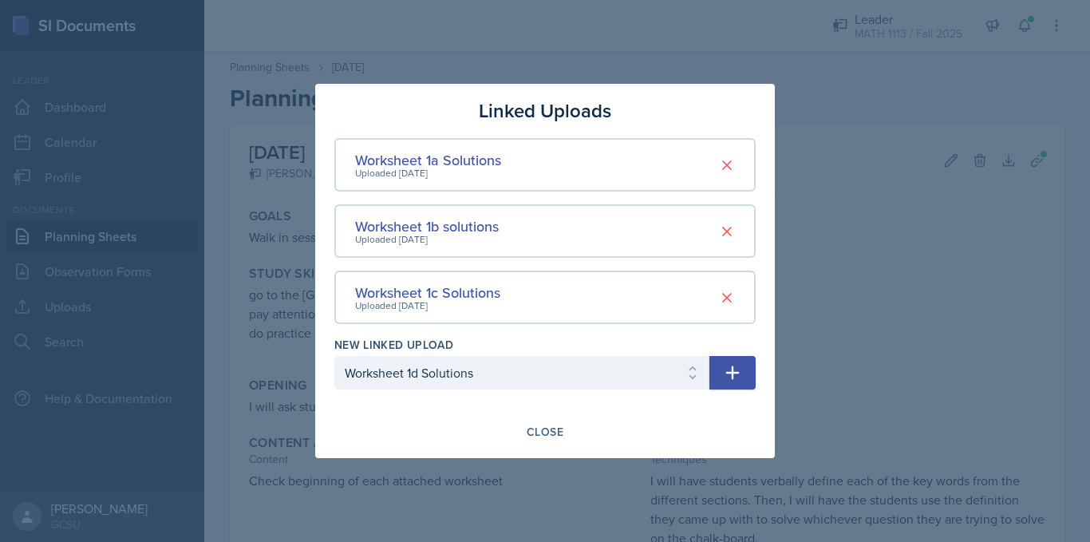
click at [737, 376] on icon "button" at bounding box center [732, 372] width 19 height 19
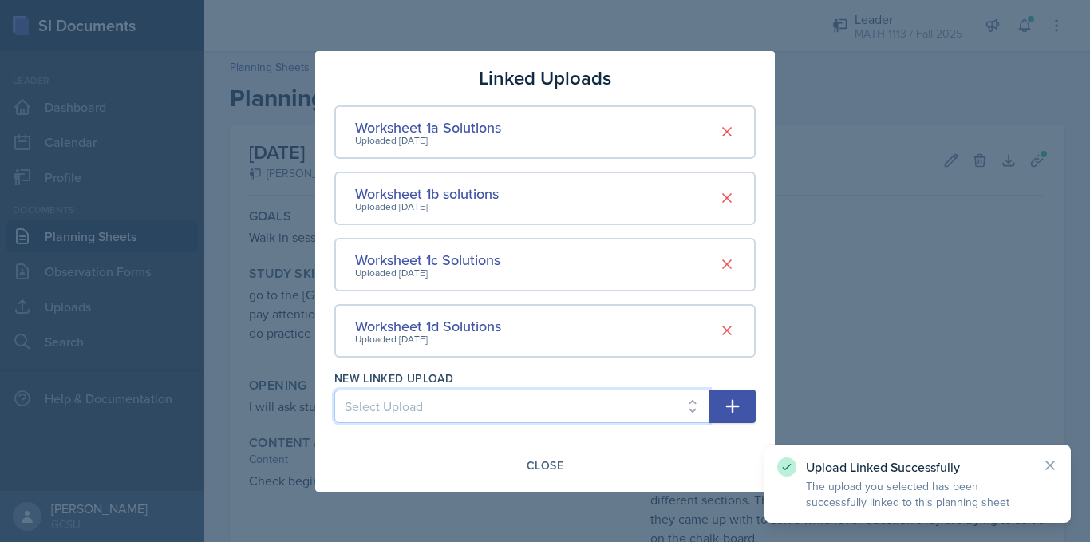
click at [499, 401] on select "Select Upload Worksheet 0 Solutions LC1 Study Guide Fall '25 Worksheet 1e Solut…" at bounding box center [521, 406] width 375 height 34
select select "59f6330e-8d5a-4bd5-9936-788c6dd8e859"
click at [334, 389] on select "Select Upload Worksheet 0 Solutions LC1 Study Guide Fall '25 Worksheet 1e Solut…" at bounding box center [521, 406] width 375 height 34
click at [737, 397] on icon "button" at bounding box center [732, 406] width 19 height 19
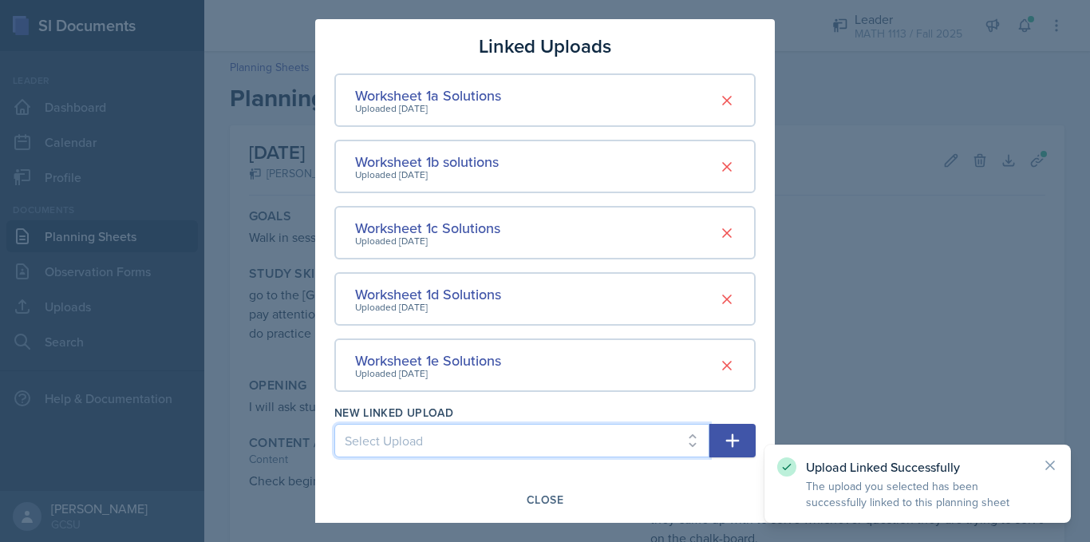
click at [500, 431] on select "Select Upload Worksheet 0 Solutions LC1 Study Guide Fall '25 Worksheet 2a Solut…" at bounding box center [521, 441] width 375 height 34
select select "d41ae9bd-8537-4ab2-a6fb-670e411089d9"
click at [334, 424] on select "Select Upload Worksheet 0 Solutions LC1 Study Guide Fall '25 Worksheet 2a Solut…" at bounding box center [521, 441] width 375 height 34
click at [710, 447] on button "button" at bounding box center [733, 441] width 46 height 34
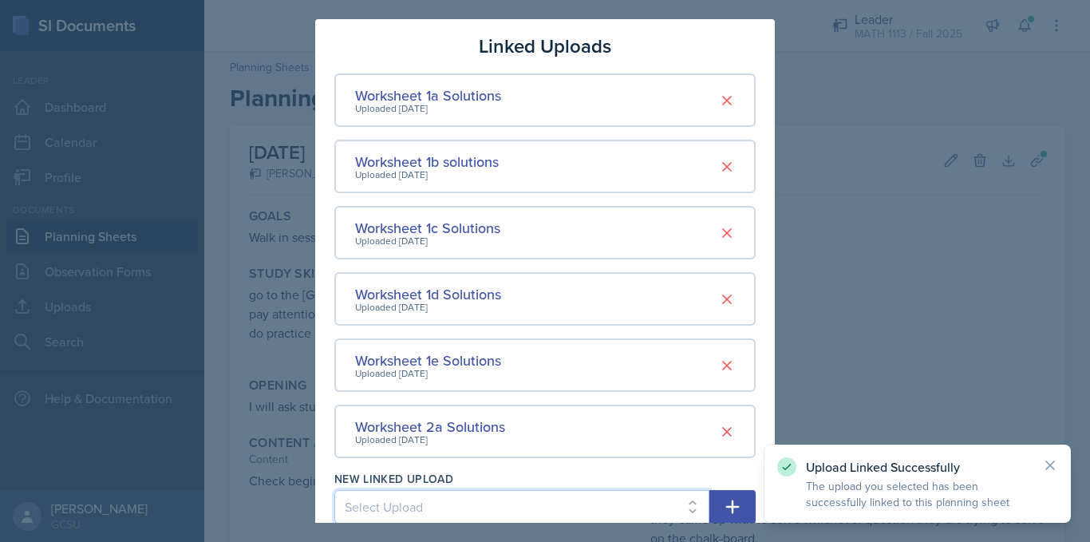
scroll to position [1, 0]
click at [492, 506] on select "Select Upload Worksheet 0 Solutions LC1 Study Guide Fall '25 Transformations of…" at bounding box center [521, 506] width 375 height 34
select select "4755777a-d9bb-43fb-8065-30bc1bd83f75"
click at [334, 489] on select "Select Upload Worksheet 0 Solutions LC1 Study Guide Fall '25 Transformations of…" at bounding box center [521, 506] width 375 height 34
click at [732, 506] on button "button" at bounding box center [733, 506] width 46 height 34
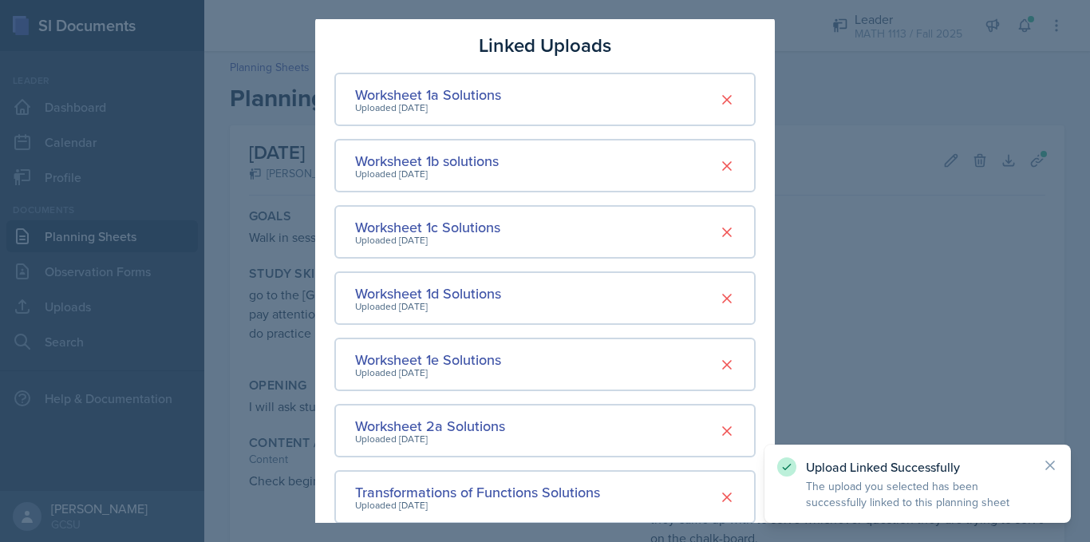
scroll to position [136, 0]
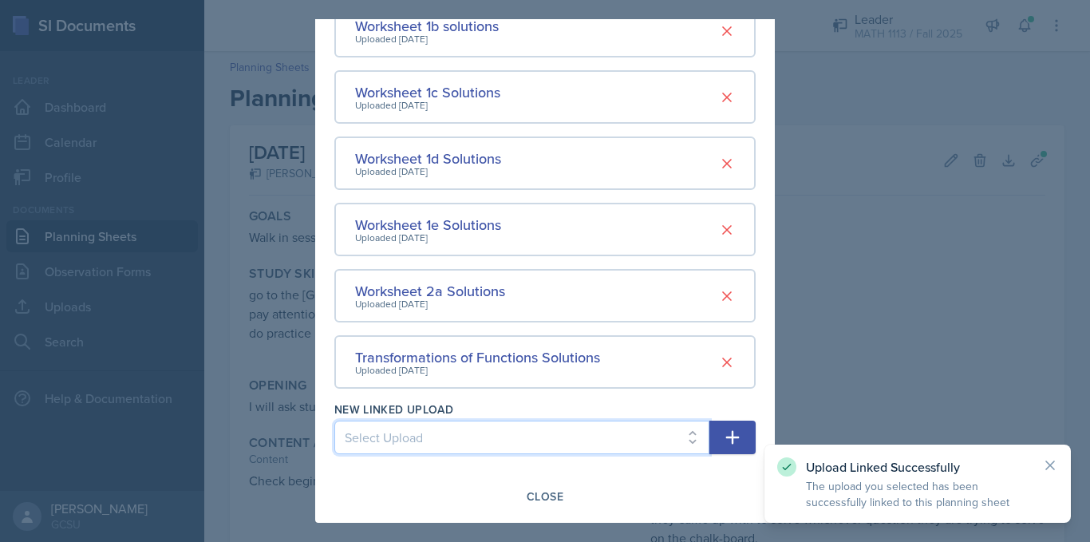
click at [558, 432] on select "Select Upload Worksheet 0 Solutions LC1 Study Guide Fall '25 Worksheet 2b Solut…" at bounding box center [521, 438] width 375 height 34
select select "06b54137-0ce6-4a49-8745-9702ee2790f4"
click at [334, 421] on select "Select Upload Worksheet 0 Solutions LC1 Study Guide Fall '25 Worksheet 2b Solut…" at bounding box center [521, 438] width 375 height 34
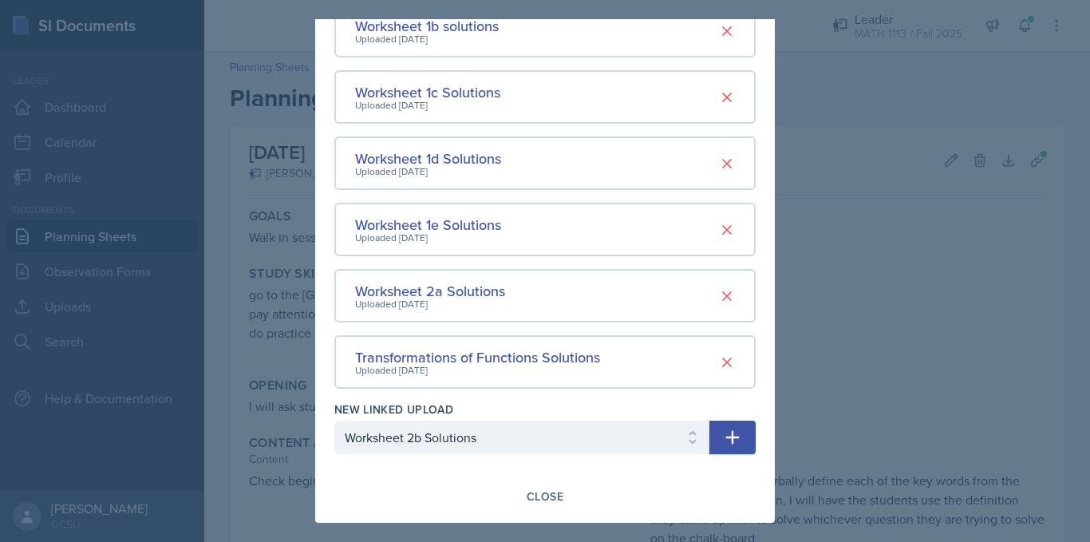
click at [726, 437] on icon "button" at bounding box center [733, 438] width 14 height 14
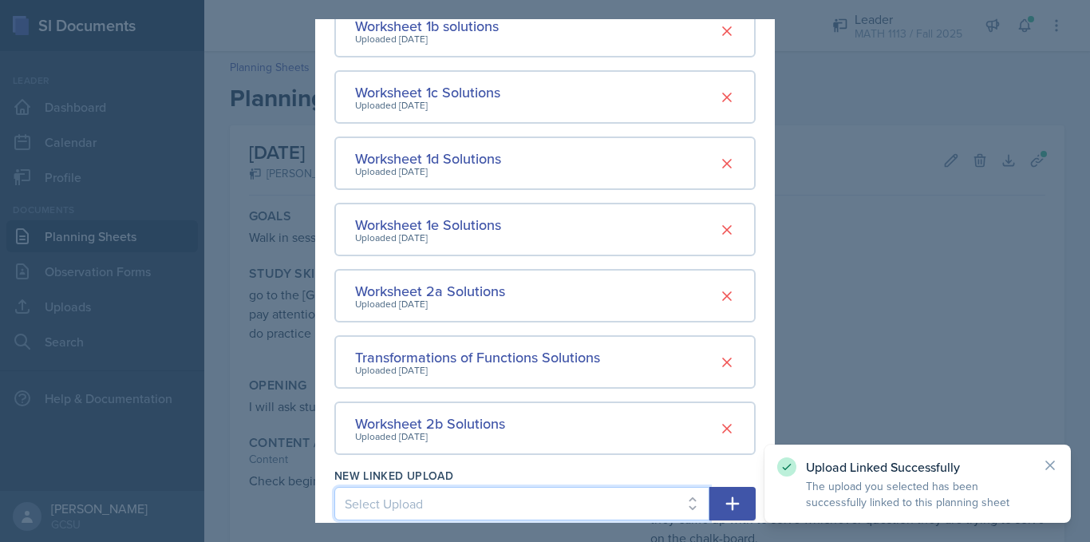
click at [491, 488] on select "Select Upload Worksheet 0 Solutions LC1 Study Guide Fall '25 Worksheet 2c Solut…" at bounding box center [521, 504] width 375 height 34
select select "ca774e8d-73a2-42c3-9974-ba4afe03b991"
click at [334, 487] on select "Select Upload Worksheet 0 Solutions LC1 Study Guide Fall '25 Worksheet 2c Solut…" at bounding box center [521, 504] width 375 height 34
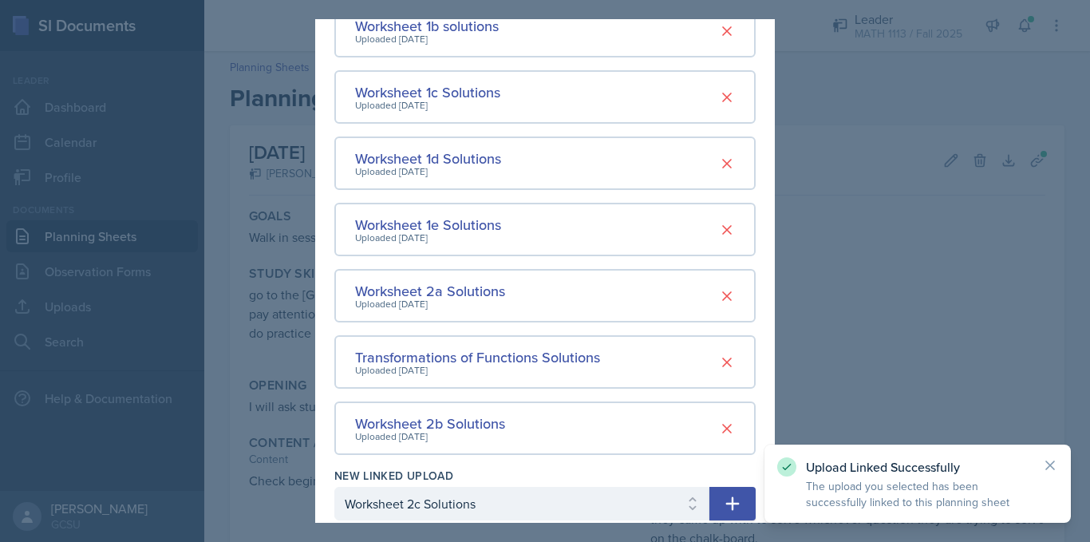
click at [723, 498] on icon "button" at bounding box center [732, 503] width 19 height 19
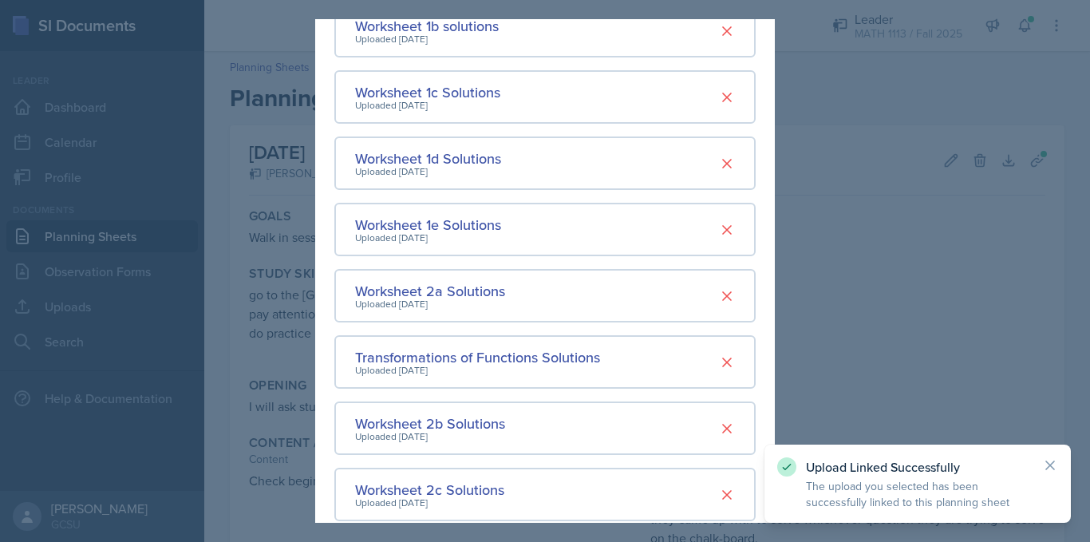
scroll to position [268, 0]
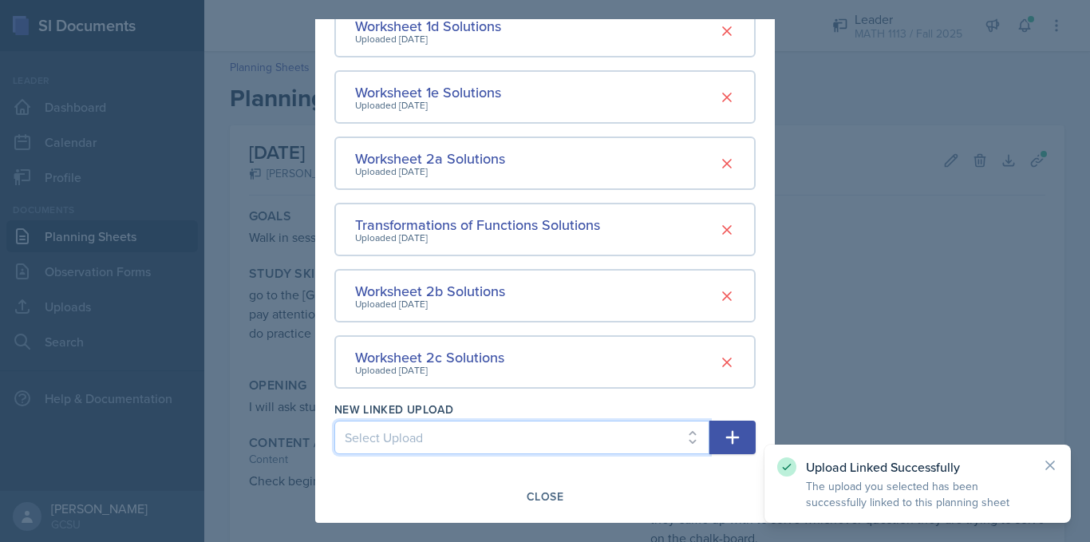
click at [512, 436] on select "Select Upload Worksheet 0 Solutions LC1 Study Guide Fall '25 Worksheet 2d Solut…" at bounding box center [521, 438] width 375 height 34
select select "d5f16f4c-7939-4133-8453-c58f6ddd279d"
click at [334, 421] on select "Select Upload Worksheet 0 Solutions LC1 Study Guide Fall '25 Worksheet 2d Solut…" at bounding box center [521, 438] width 375 height 34
click at [733, 441] on button "button" at bounding box center [733, 438] width 46 height 34
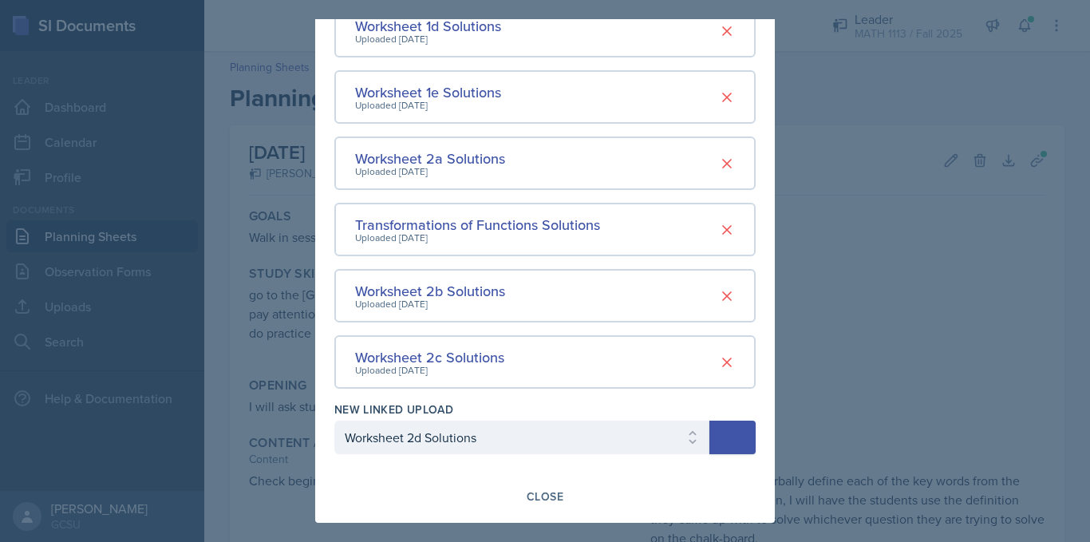
select select
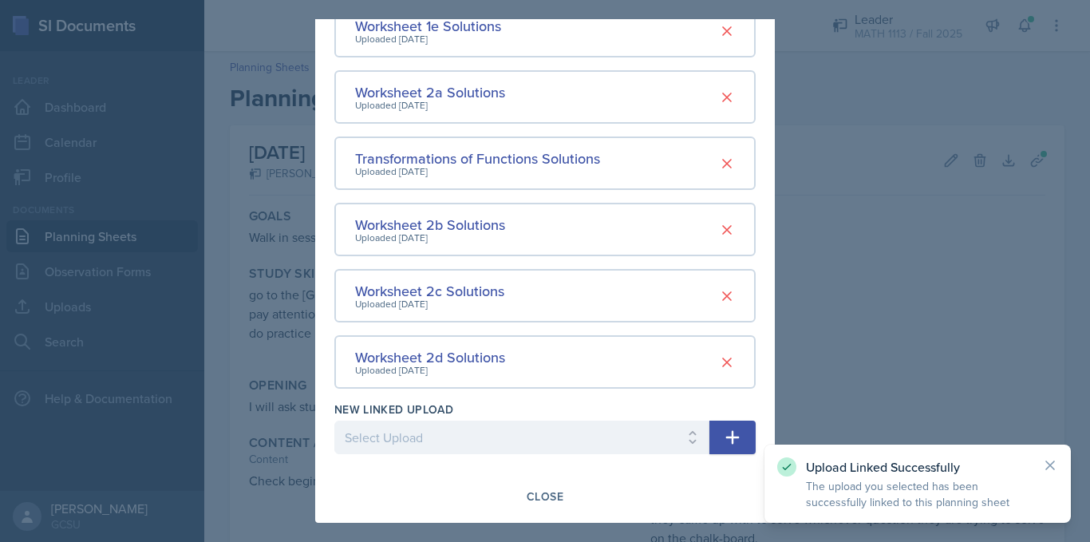
scroll to position [334, 0]
click at [549, 493] on div "Close" at bounding box center [545, 496] width 37 height 13
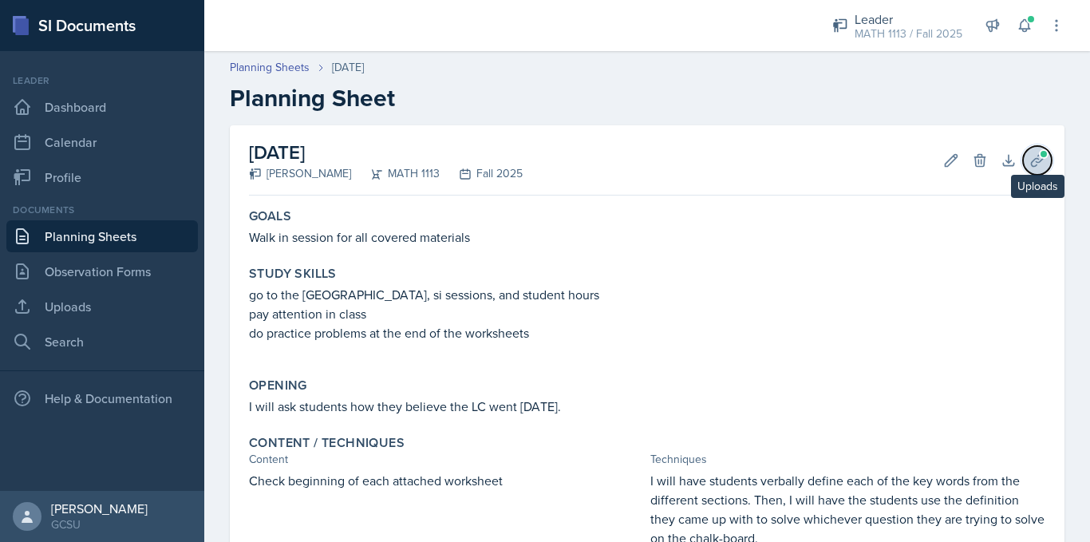
click at [1030, 156] on icon at bounding box center [1038, 160] width 16 height 16
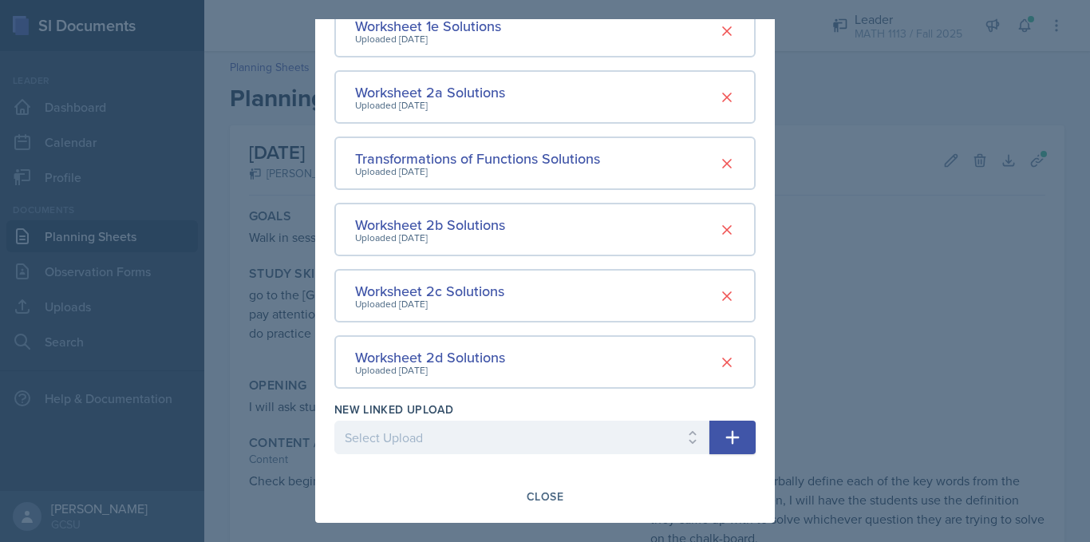
click at [211, 353] on div at bounding box center [545, 271] width 1090 height 542
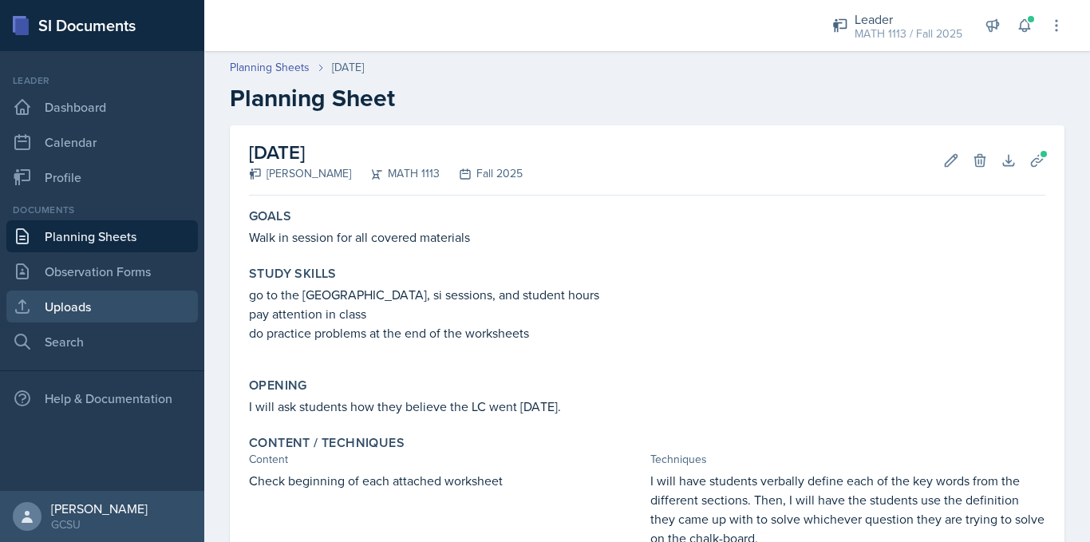
click at [86, 314] on link "Uploads" at bounding box center [102, 307] width 192 height 32
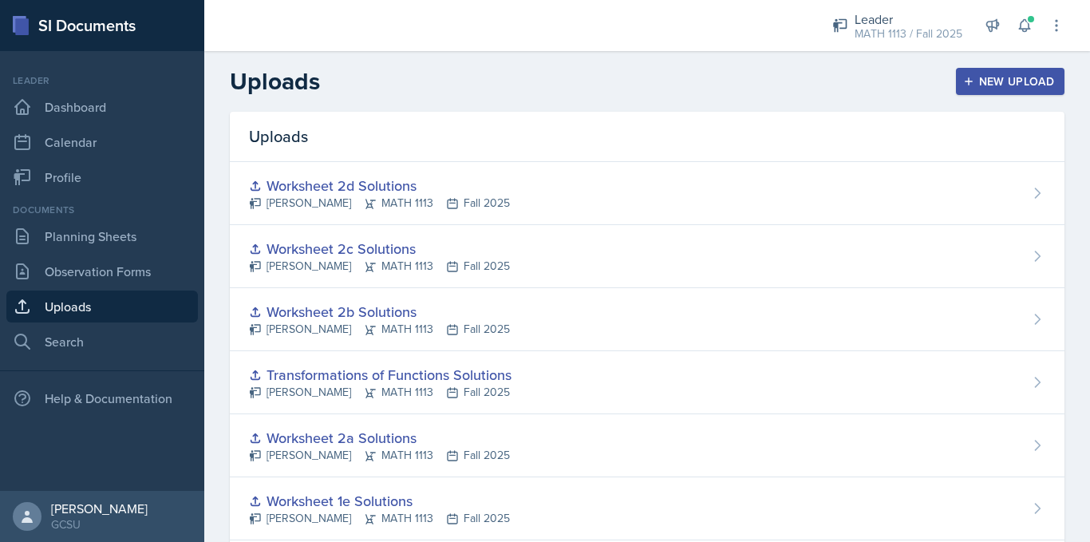
click at [1018, 82] on div "New Upload" at bounding box center [1011, 81] width 89 height 13
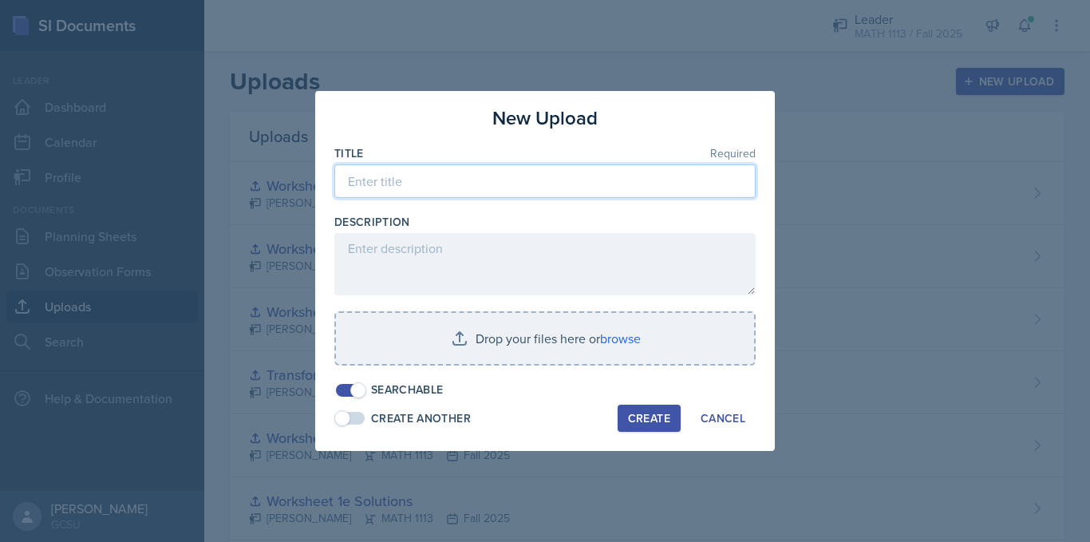
click at [532, 172] on input at bounding box center [544, 181] width 421 height 34
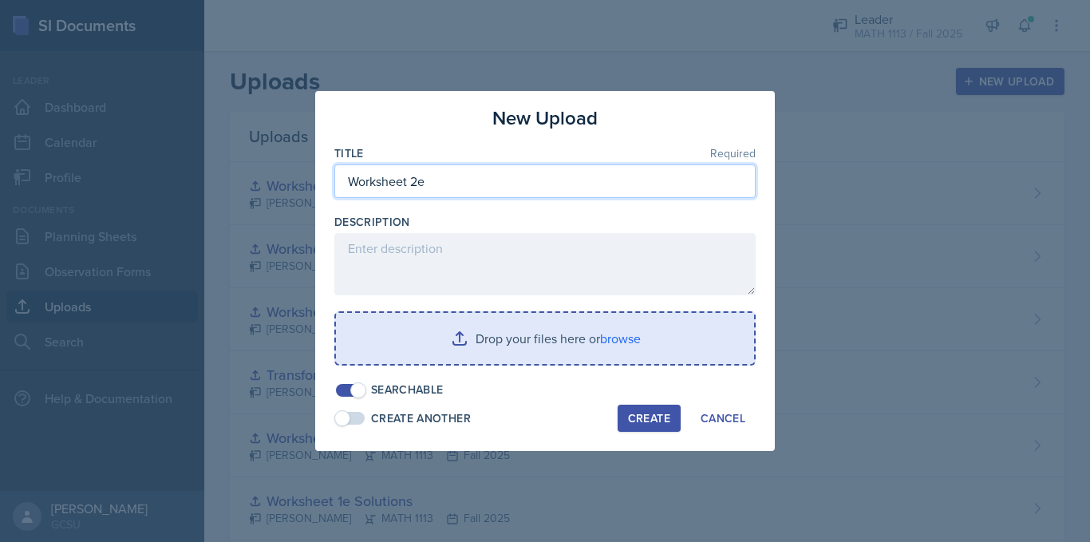
type input "Worksheet 2e"
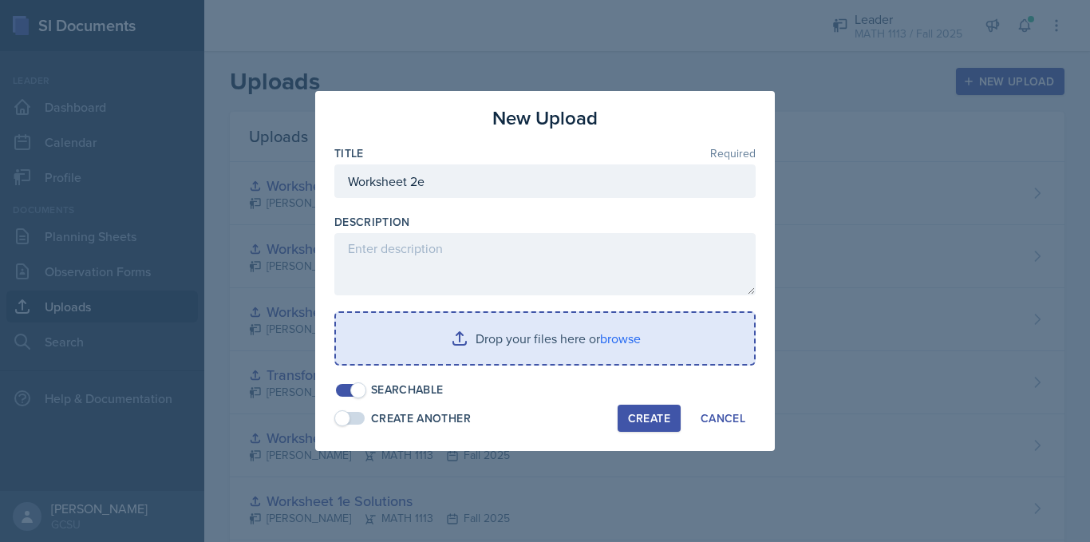
click at [527, 342] on input "file" at bounding box center [545, 338] width 418 height 51
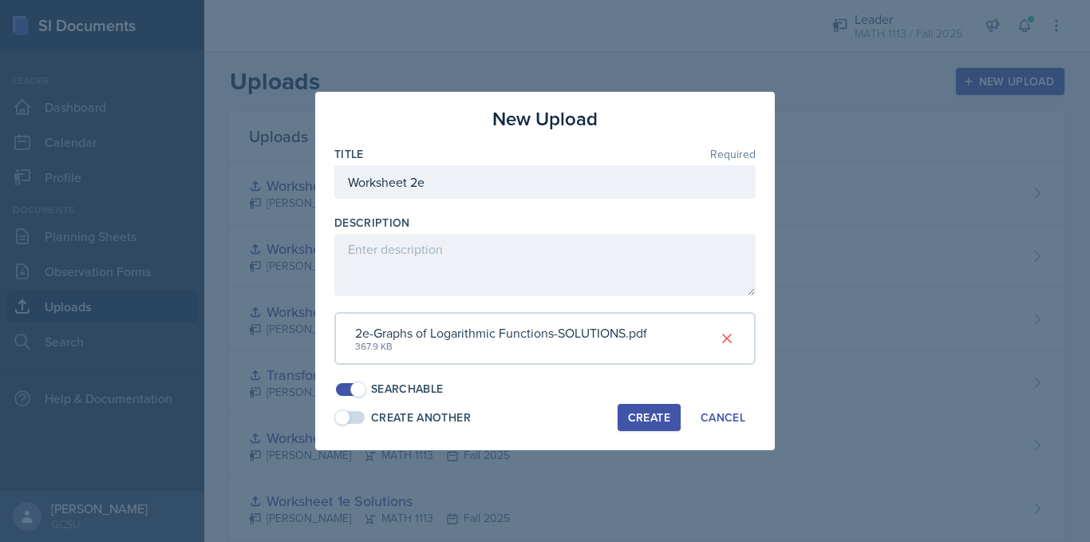
click at [355, 413] on span at bounding box center [350, 417] width 29 height 13
click at [630, 413] on div "Create" at bounding box center [649, 417] width 42 height 13
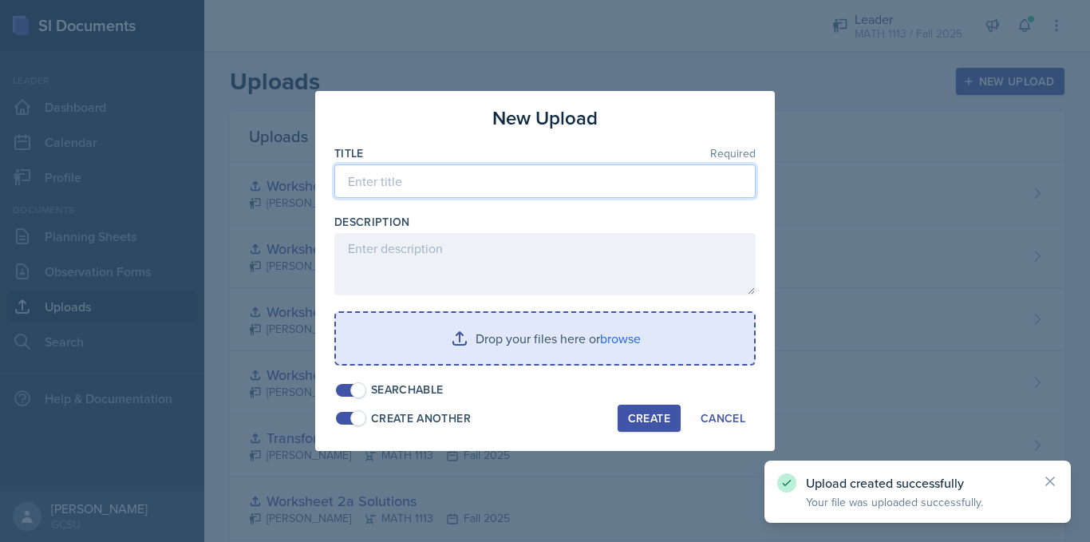
click at [414, 186] on input at bounding box center [544, 181] width 421 height 34
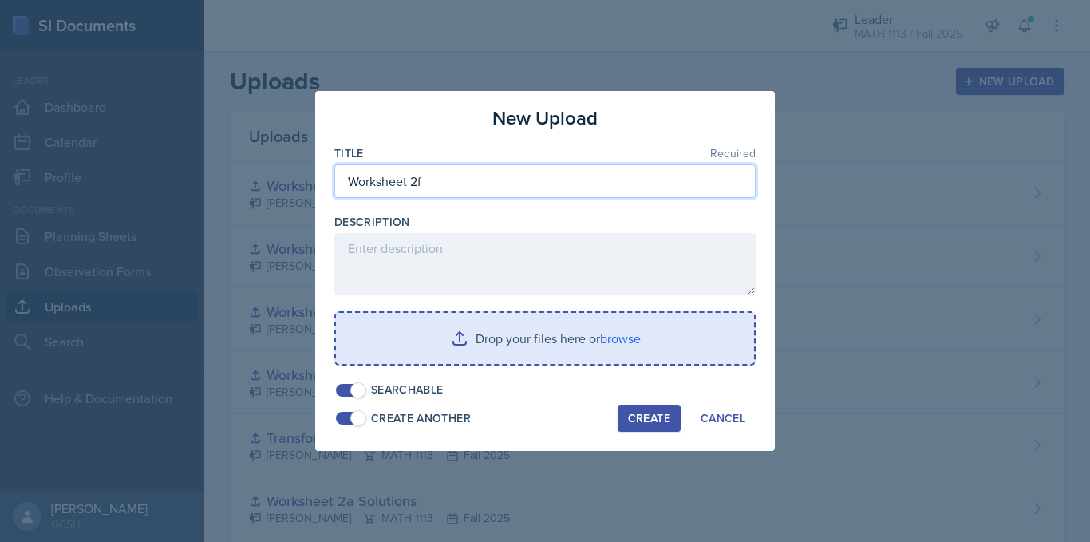
type input "Worksheet 2f"
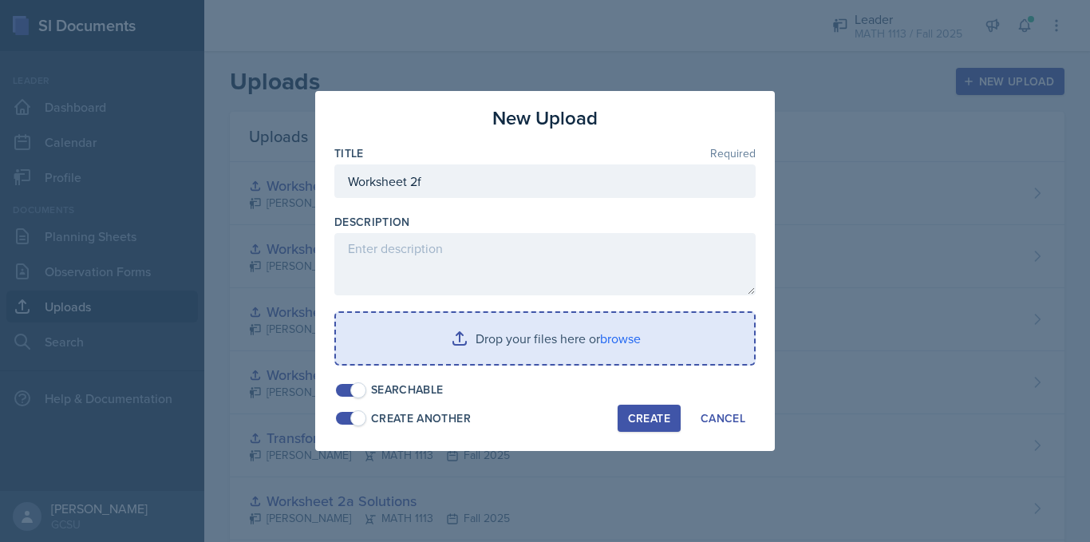
click at [482, 356] on input "file" at bounding box center [545, 338] width 418 height 51
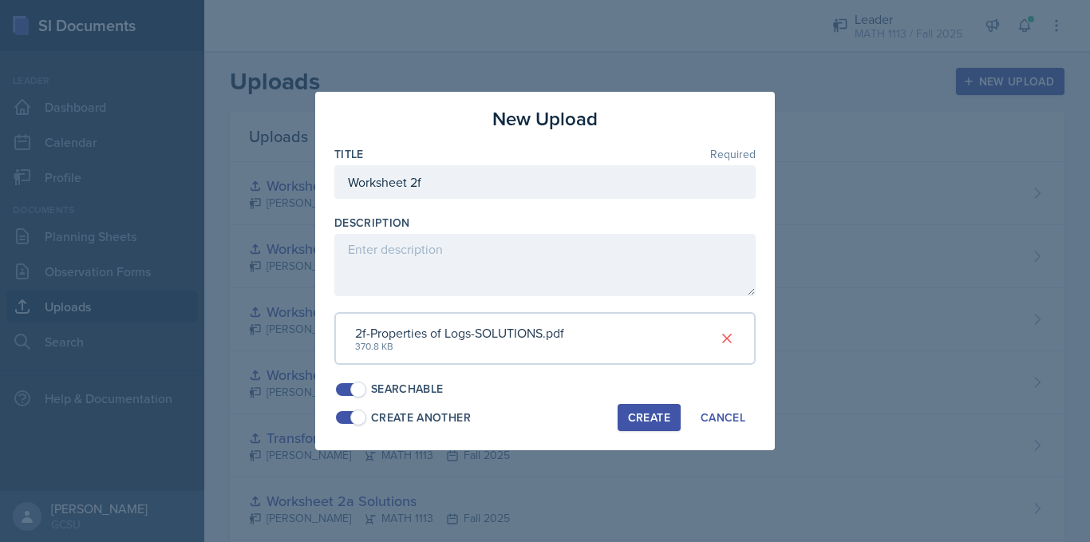
click at [638, 419] on div "Create" at bounding box center [649, 417] width 42 height 13
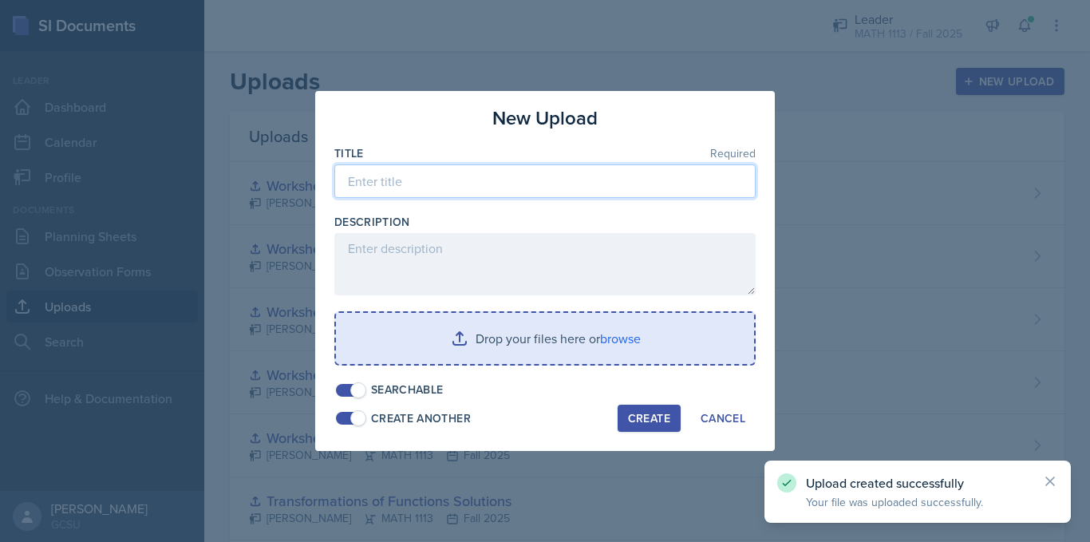
click at [405, 178] on input at bounding box center [544, 181] width 421 height 34
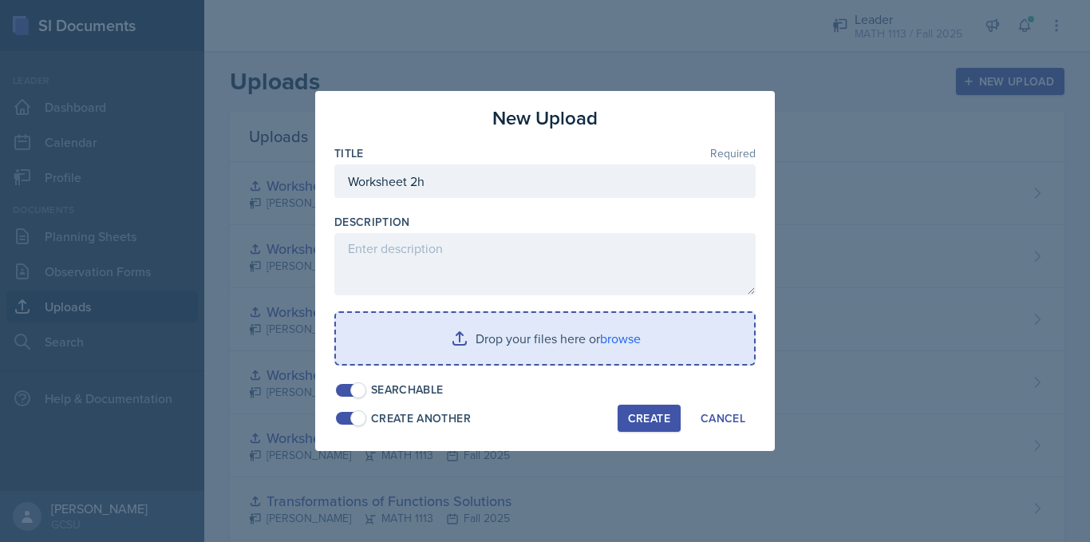
click at [526, 340] on input "file" at bounding box center [545, 338] width 418 height 51
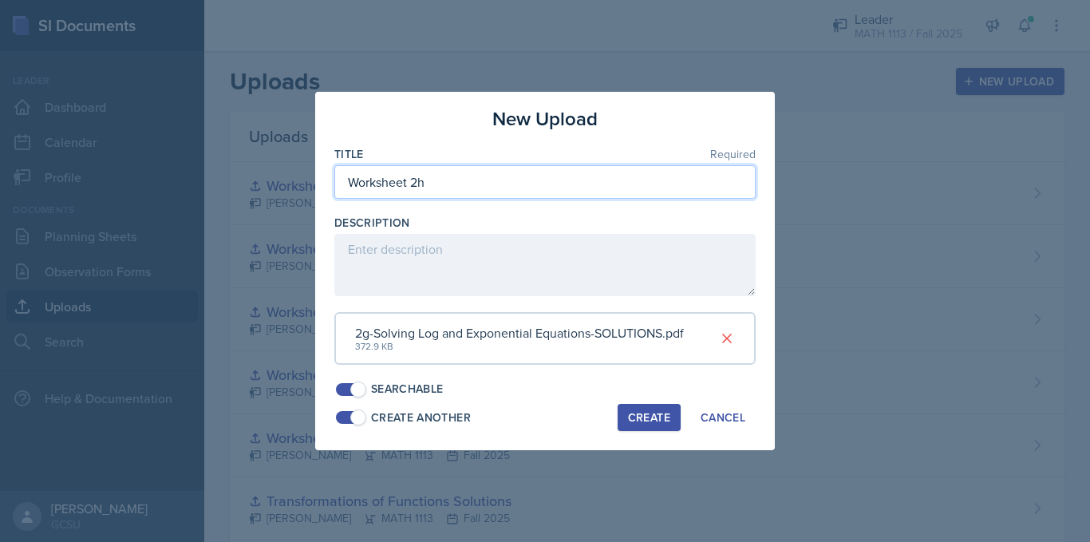
click at [501, 172] on input "Worksheet 2h" at bounding box center [544, 182] width 421 height 34
type input "Worksheet 2g"
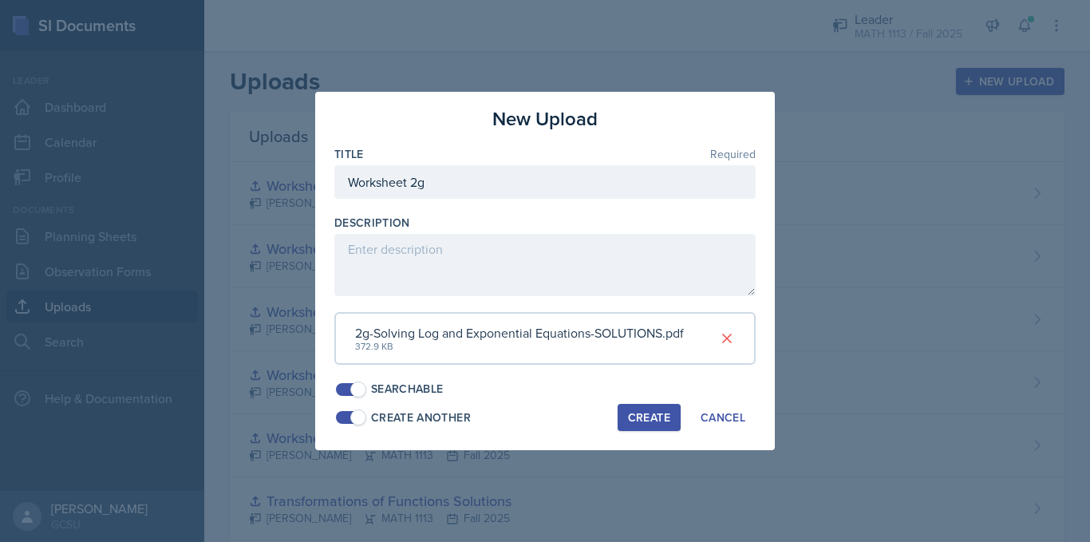
click at [641, 412] on div "Create" at bounding box center [649, 417] width 42 height 13
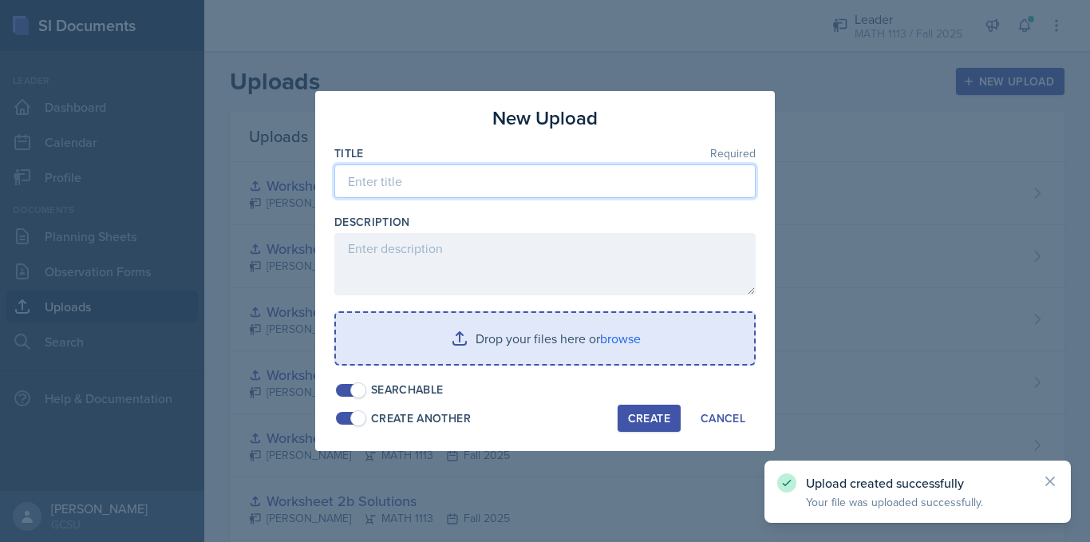
click at [430, 172] on input at bounding box center [544, 181] width 421 height 34
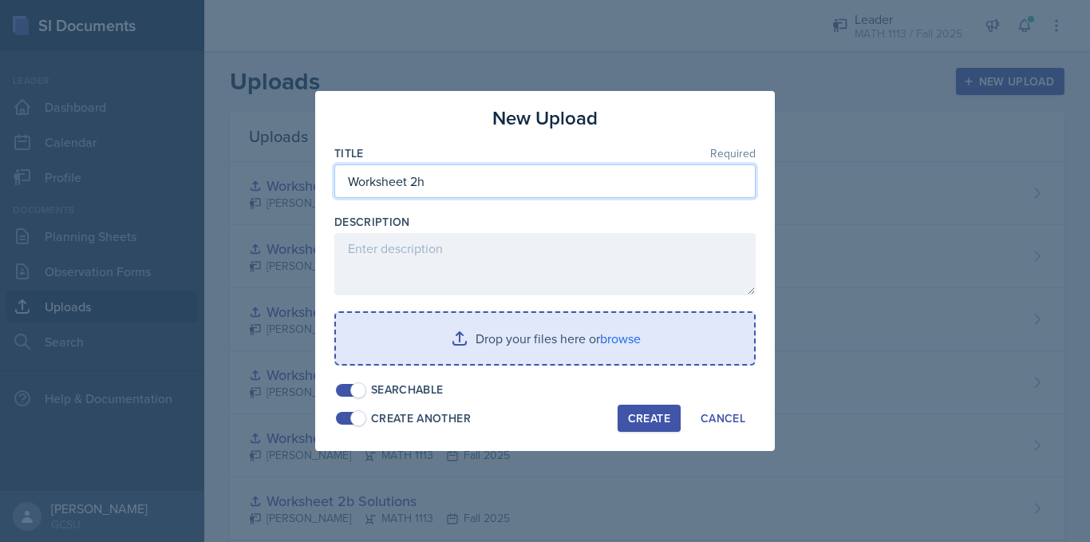
type input "Worksheet 2h"
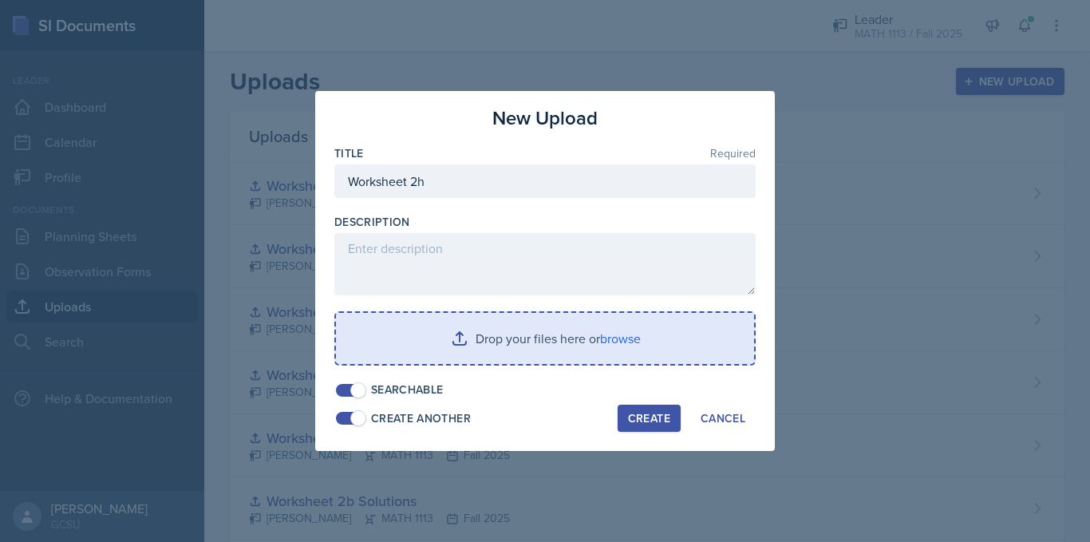
click at [567, 341] on input "file" at bounding box center [545, 338] width 418 height 51
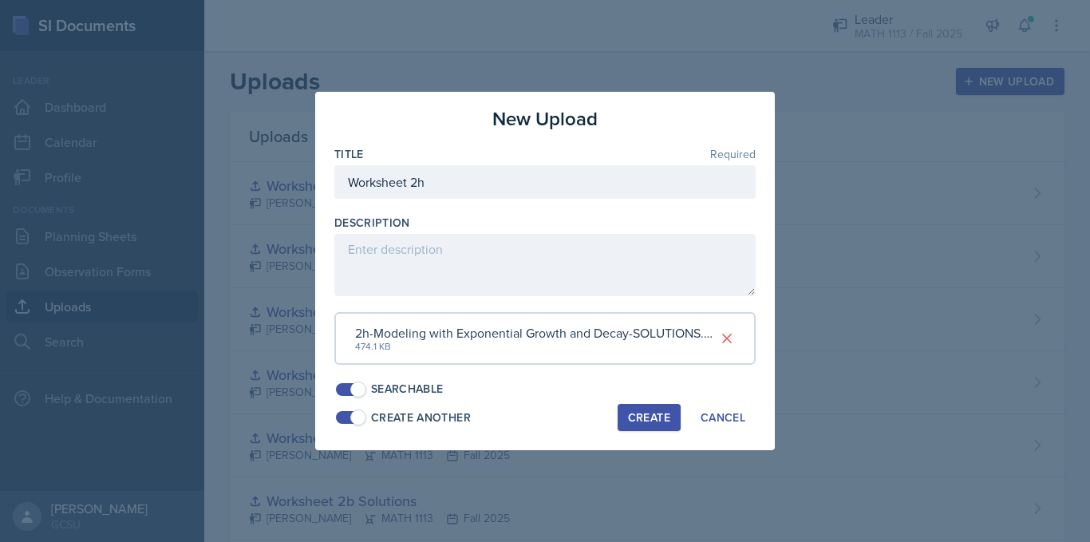
click at [649, 416] on div "Create" at bounding box center [649, 417] width 42 height 13
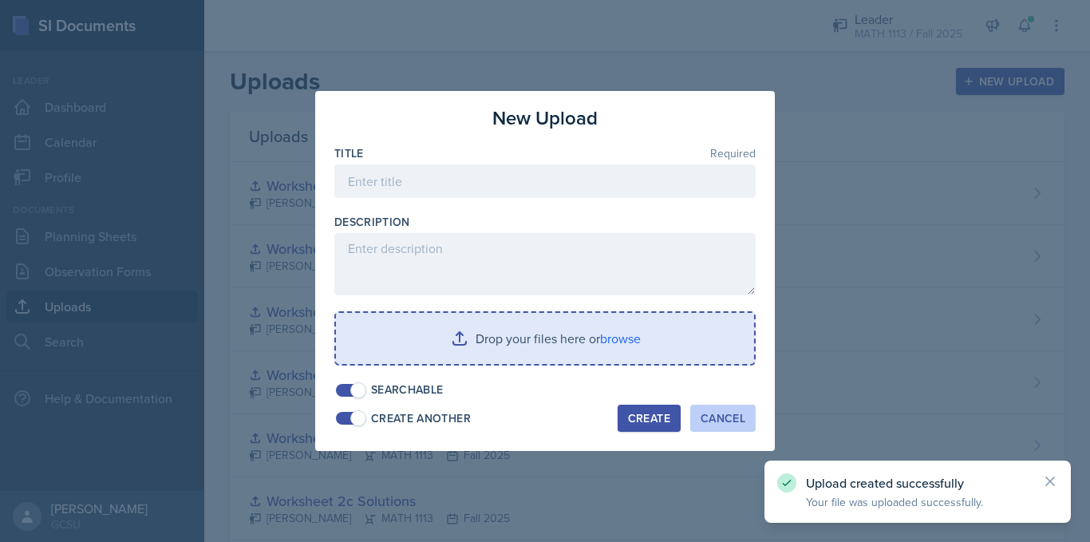
click at [725, 415] on div "Cancel" at bounding box center [723, 418] width 45 height 13
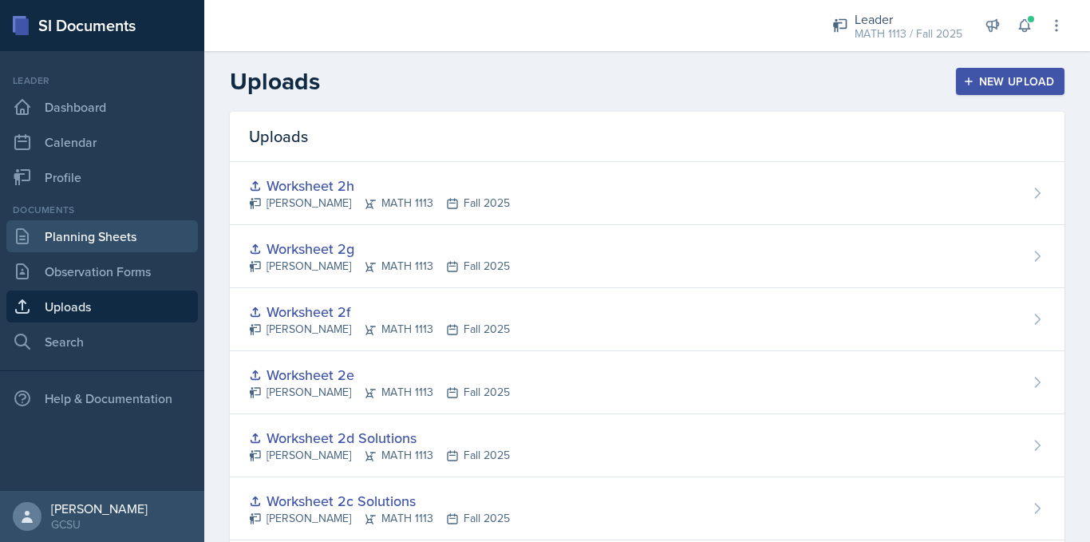
click at [117, 230] on link "Planning Sheets" at bounding box center [102, 236] width 192 height 32
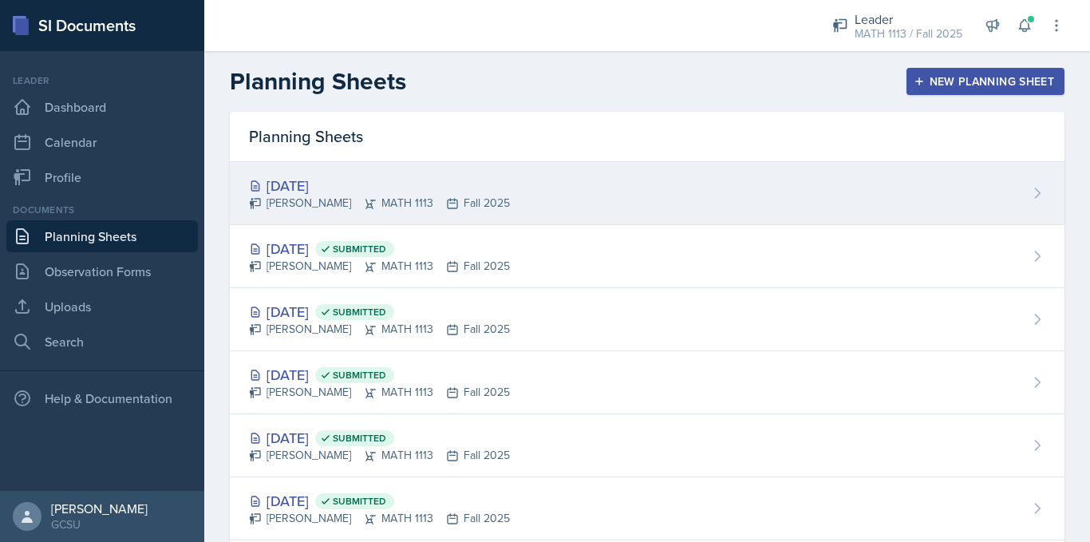
click at [907, 172] on div "[DATE] [PERSON_NAME] MATH 1113 Fall 2025" at bounding box center [647, 193] width 835 height 63
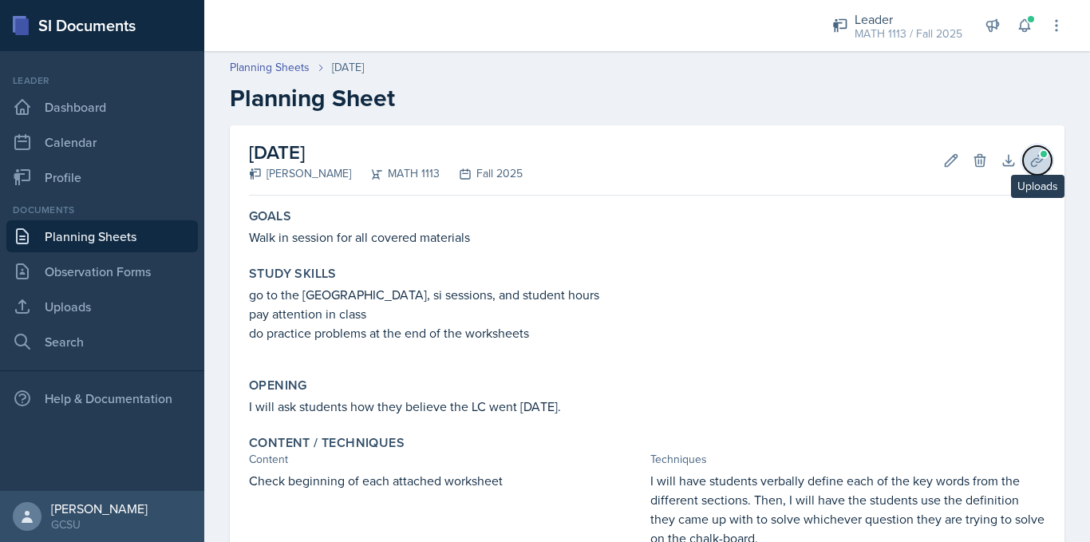
click at [1031, 165] on icon at bounding box center [1037, 160] width 12 height 12
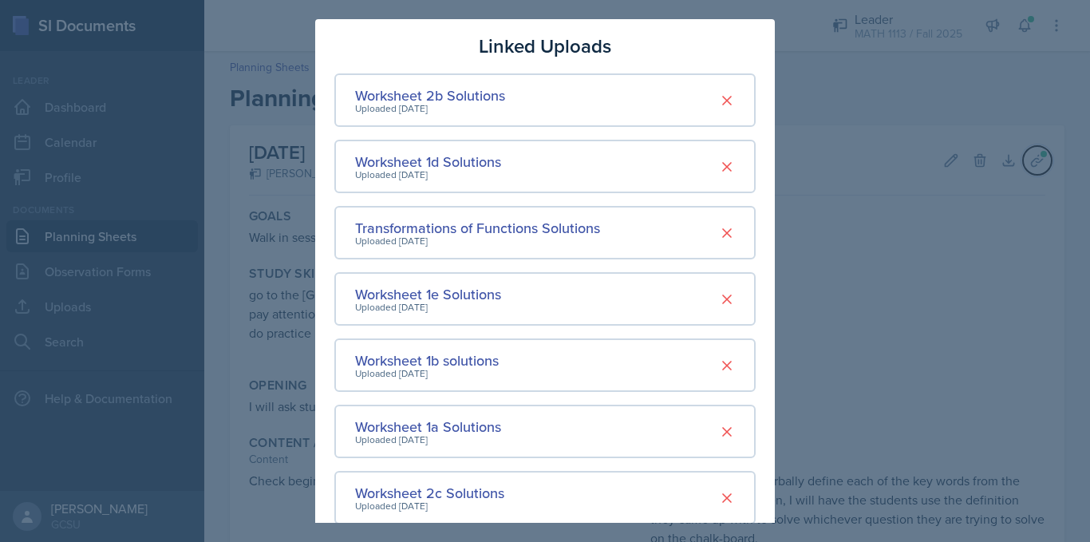
scroll to position [334, 0]
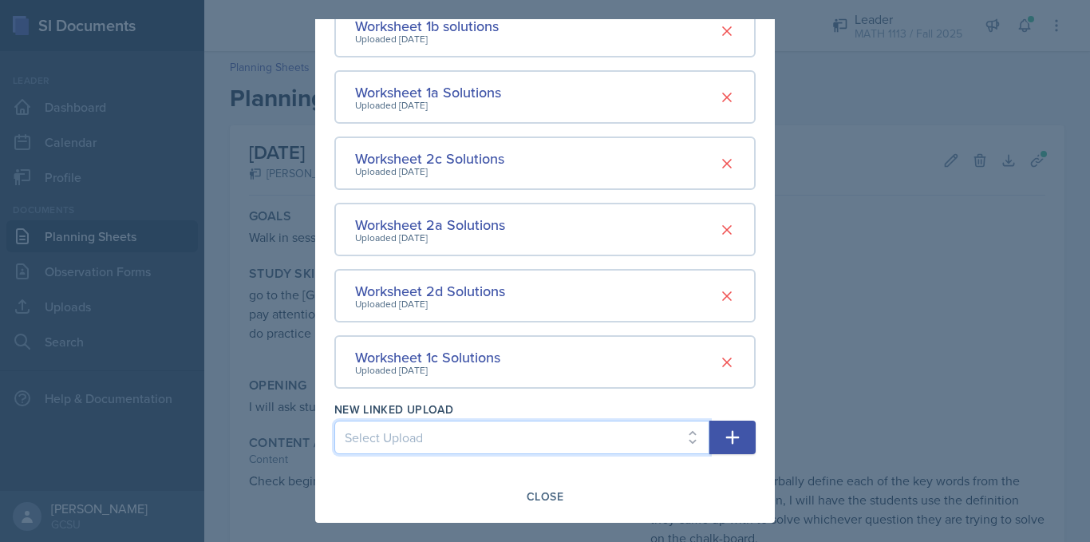
click at [579, 429] on select "Select Upload Worksheet 0 Solutions LC1 Study Guide Fall '25 Worksheet 2e Works…" at bounding box center [521, 438] width 375 height 34
select select "76782b04-09e0-40ed-9345-007d1a916f17"
click at [334, 421] on select "Select Upload Worksheet 0 Solutions LC1 Study Guide Fall '25 Worksheet 2e Works…" at bounding box center [521, 438] width 375 height 34
click at [710, 437] on button "button" at bounding box center [733, 438] width 46 height 34
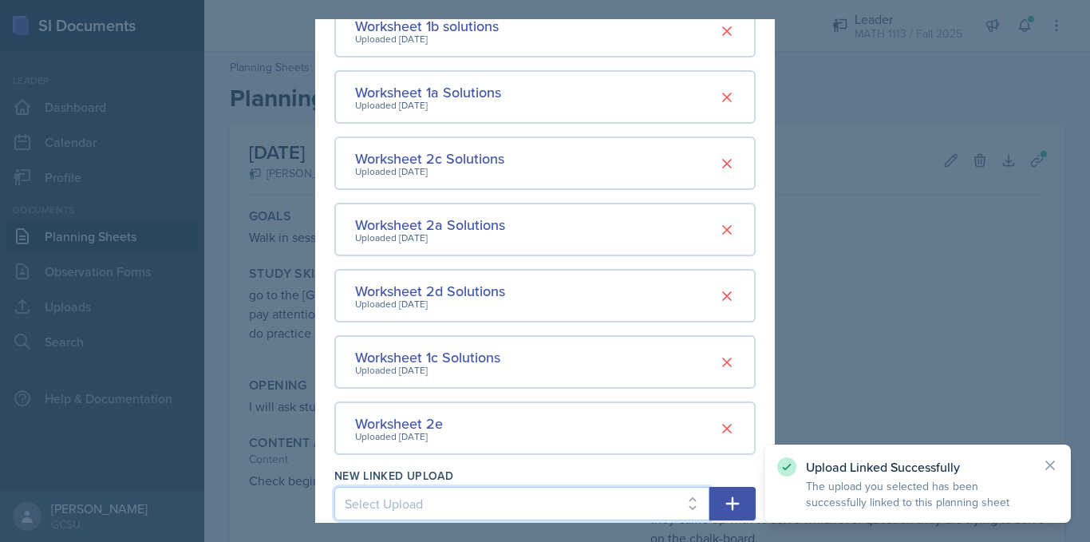
click at [576, 490] on select "Select Upload Worksheet 0 Solutions LC1 Study Guide Fall '25 Worksheet 2f Works…" at bounding box center [521, 504] width 375 height 34
select select "cb7e7269-39db-4571-8d98-3d8ba637ba07"
click at [334, 487] on select "Select Upload Worksheet 0 Solutions LC1 Study Guide Fall '25 Worksheet 2f Works…" at bounding box center [521, 504] width 375 height 34
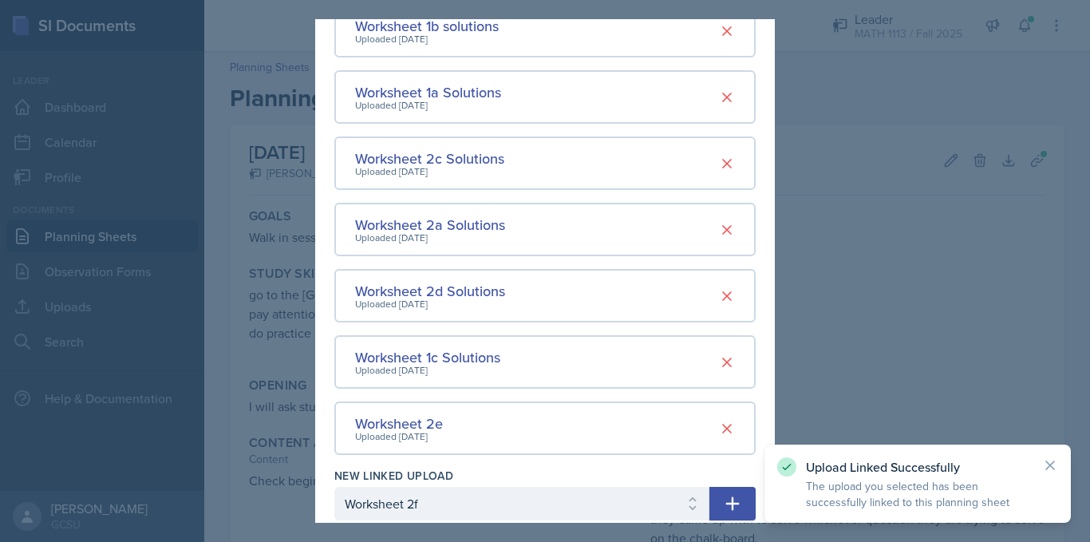
click at [723, 497] on icon "button" at bounding box center [732, 503] width 19 height 19
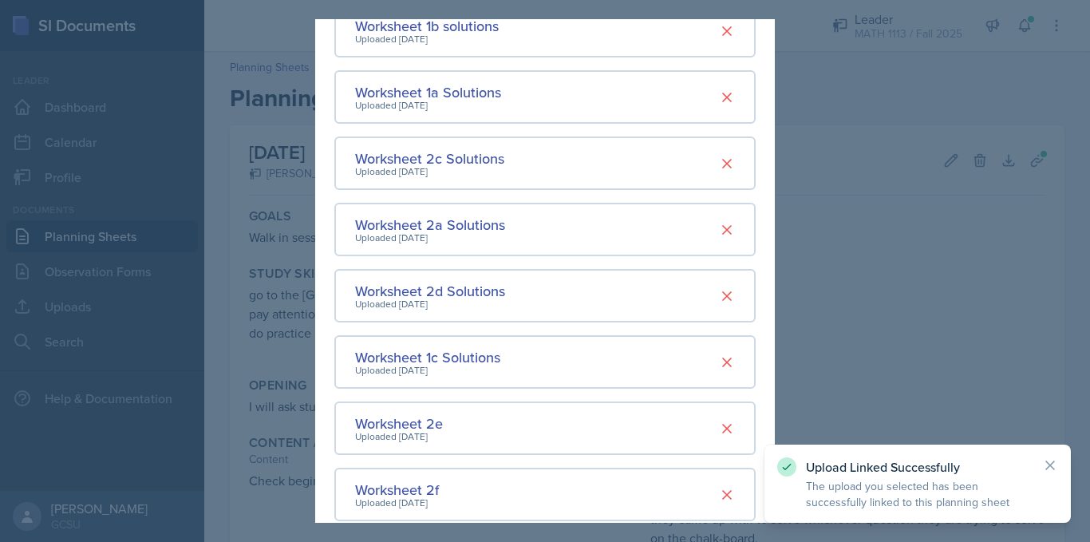
scroll to position [467, 0]
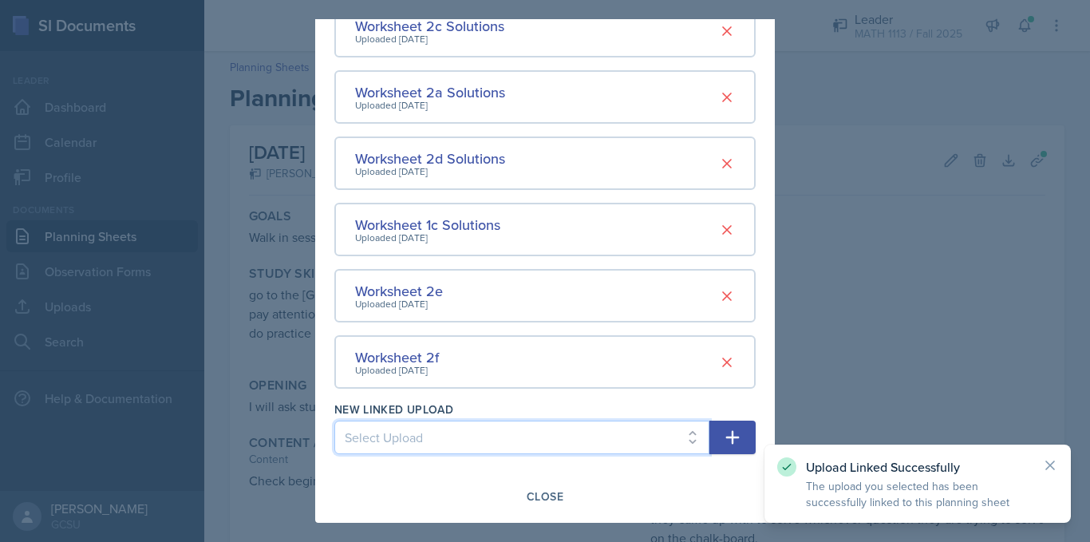
click at [557, 444] on select "Select Upload Worksheet 0 Solutions LC1 Study Guide Fall '25 Worksheet 2g Works…" at bounding box center [521, 438] width 375 height 34
select select "461945d8-c6d0-4316-b959-de4dcc4093e4"
click at [334, 421] on select "Select Upload Worksheet 0 Solutions LC1 Study Guide Fall '25 Worksheet 2g Works…" at bounding box center [521, 438] width 375 height 34
click at [723, 437] on icon "button" at bounding box center [732, 437] width 19 height 19
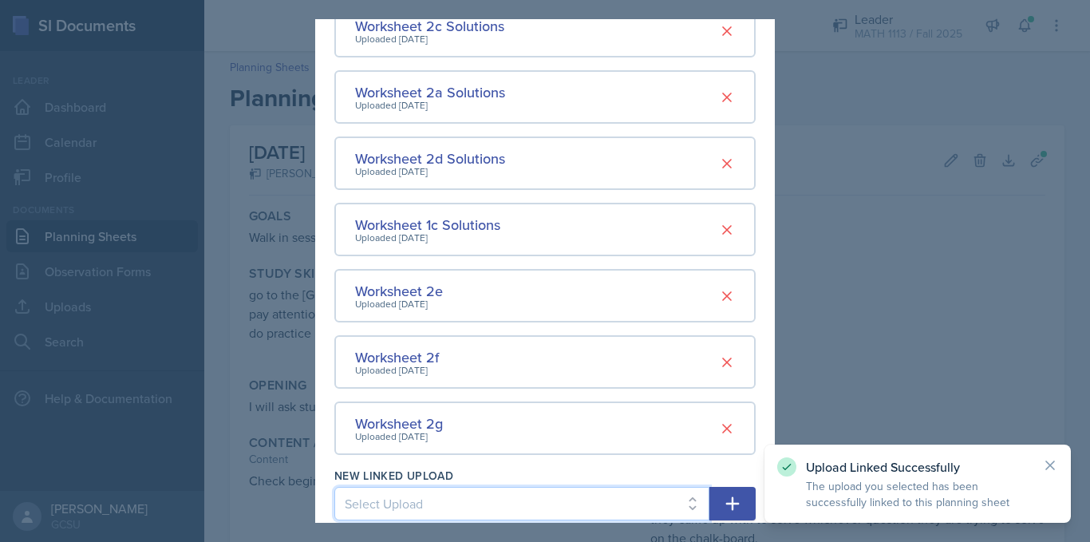
click at [563, 503] on select "Select Upload Worksheet 0 Solutions LC1 Study Guide Fall '25 Worksheet 2h" at bounding box center [521, 504] width 375 height 34
select select "2dc6cb6b-ad7c-4d0c-996b-6501d8582bd0"
click at [334, 487] on select "Select Upload Worksheet 0 Solutions LC1 Study Guide Fall '25 Worksheet 2h" at bounding box center [521, 504] width 375 height 34
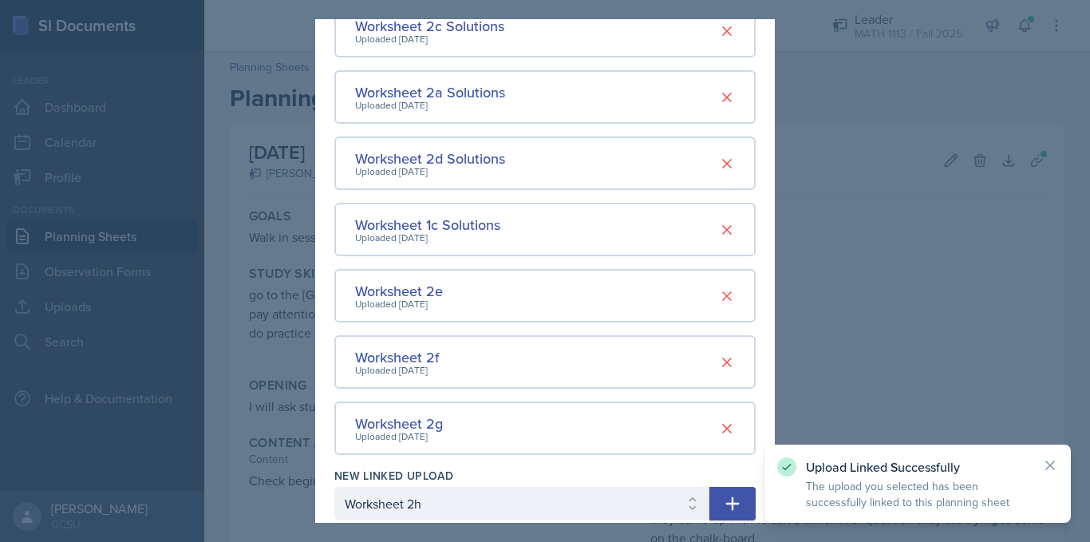
click at [710, 498] on button "button" at bounding box center [733, 504] width 46 height 34
select select
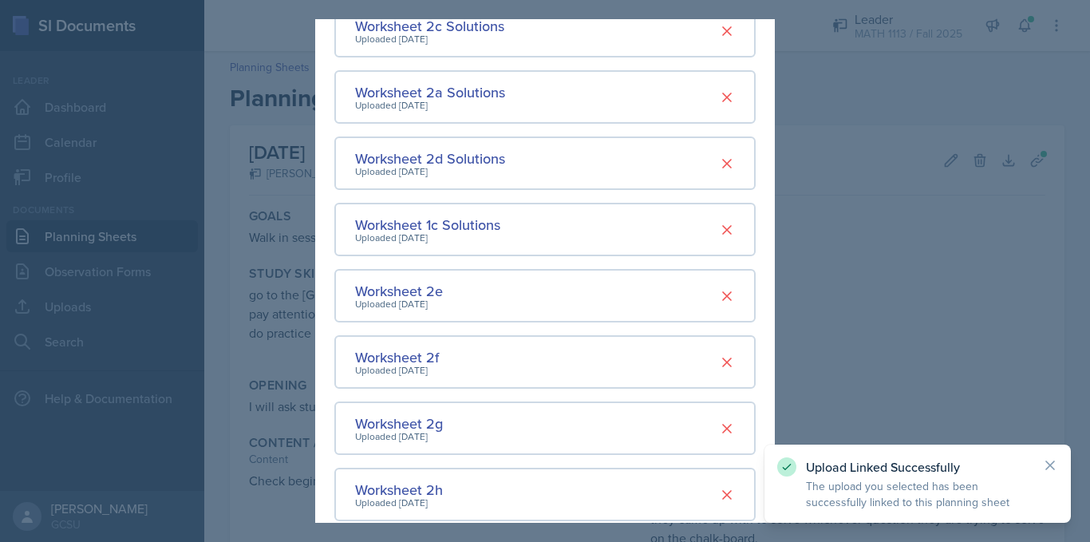
scroll to position [599, 0]
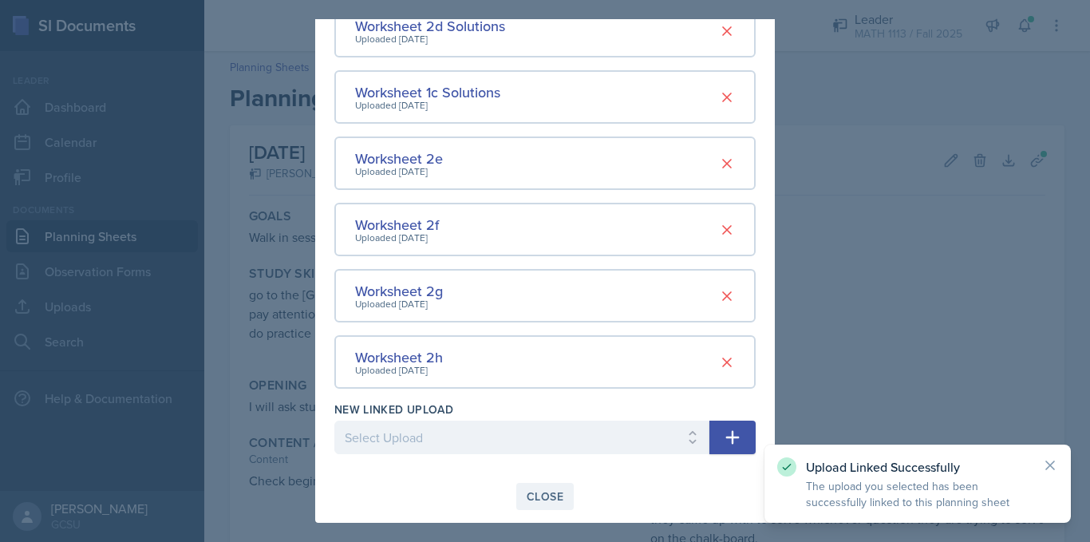
click at [561, 492] on button "Close" at bounding box center [544, 496] width 57 height 27
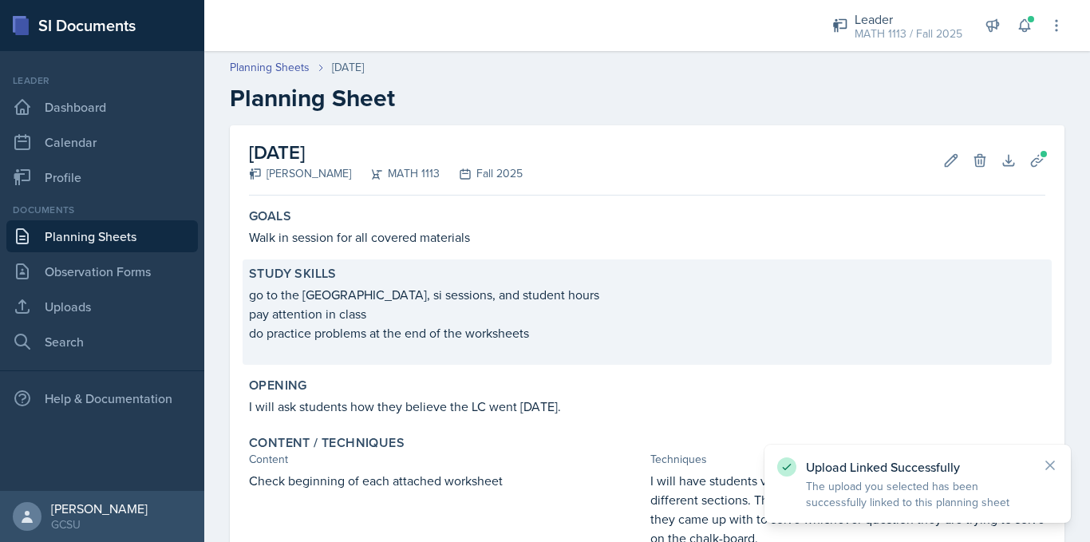
scroll to position [384, 0]
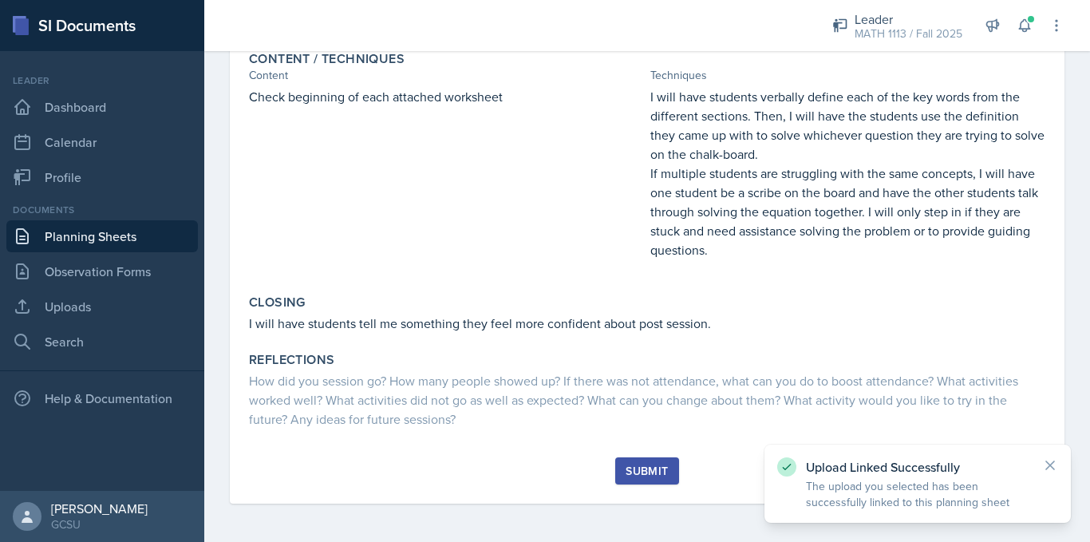
click at [665, 465] on button "Submit" at bounding box center [646, 470] width 63 height 27
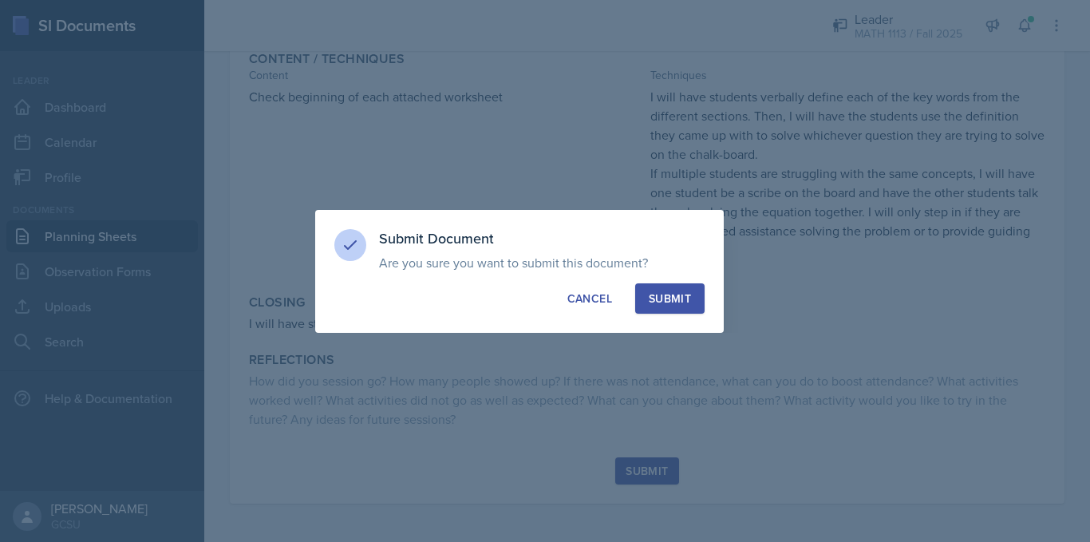
click at [682, 306] on div "Submit" at bounding box center [670, 299] width 42 height 16
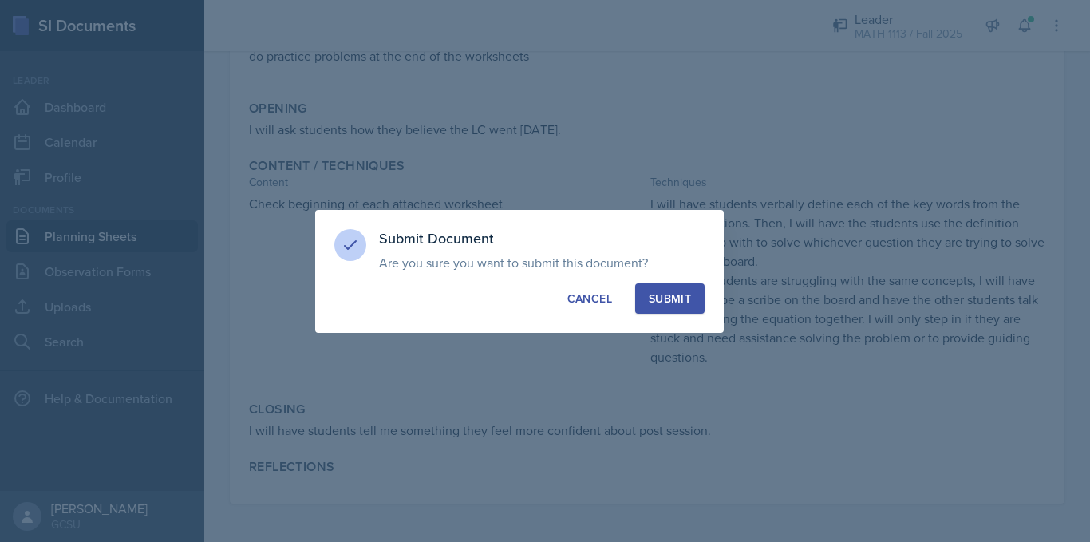
scroll to position [277, 0]
